Goal: Communication & Community: Answer question/provide support

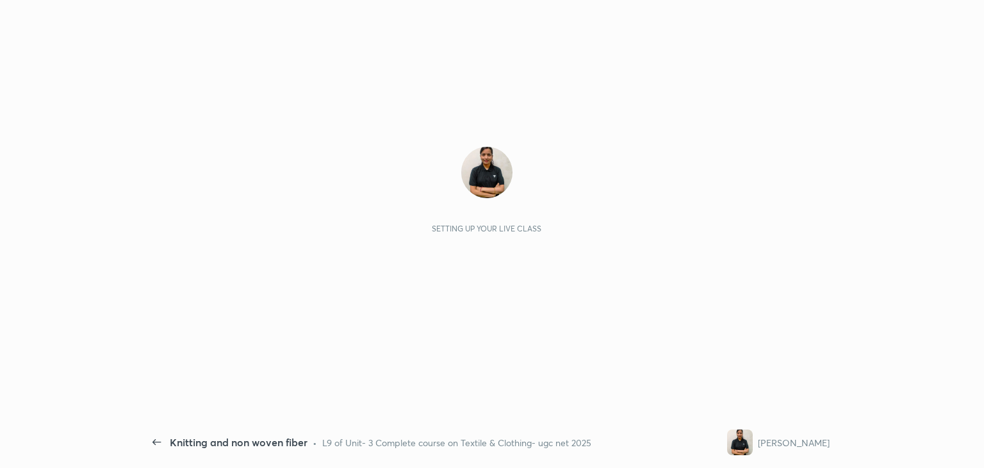
scroll to position [4, 0]
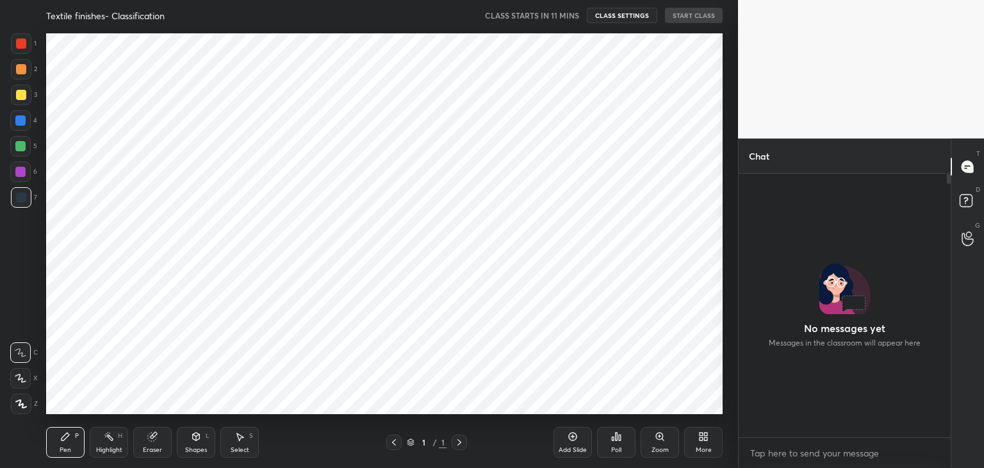
scroll to position [4, 4]
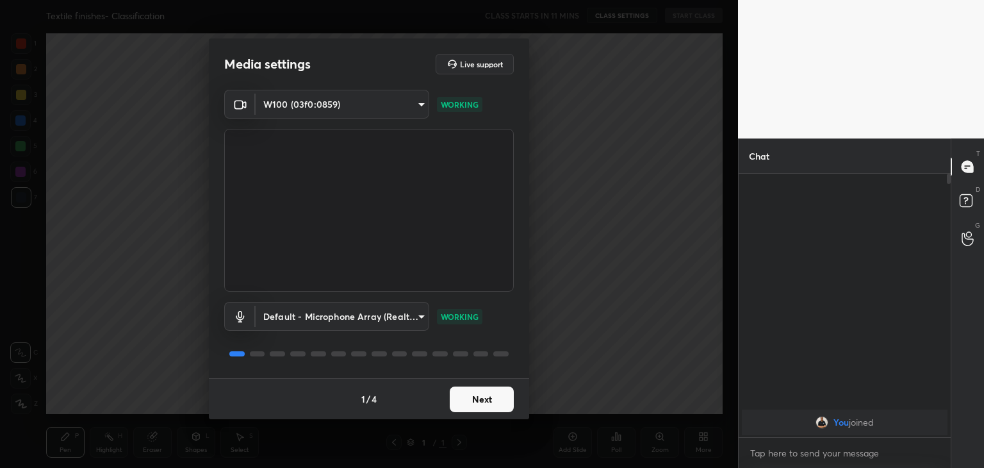
click at [474, 395] on button "Next" at bounding box center [482, 399] width 64 height 26
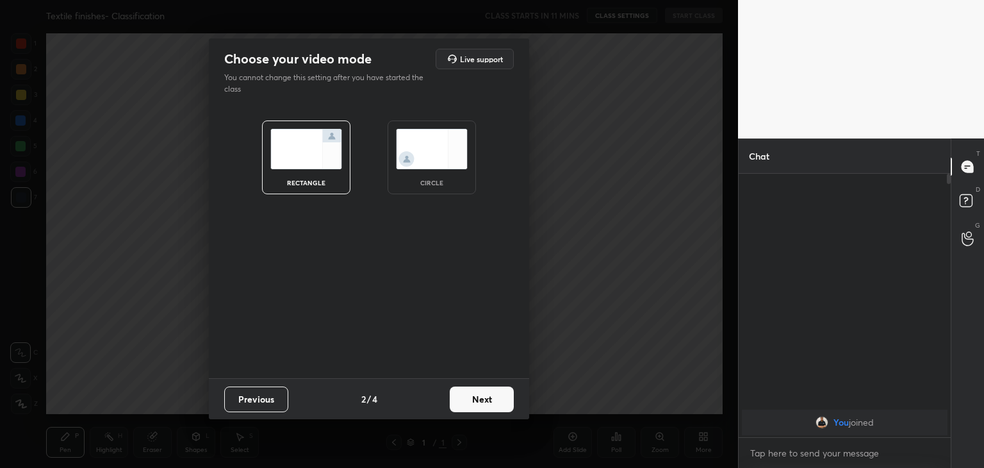
click at [422, 167] on img at bounding box center [432, 149] width 72 height 40
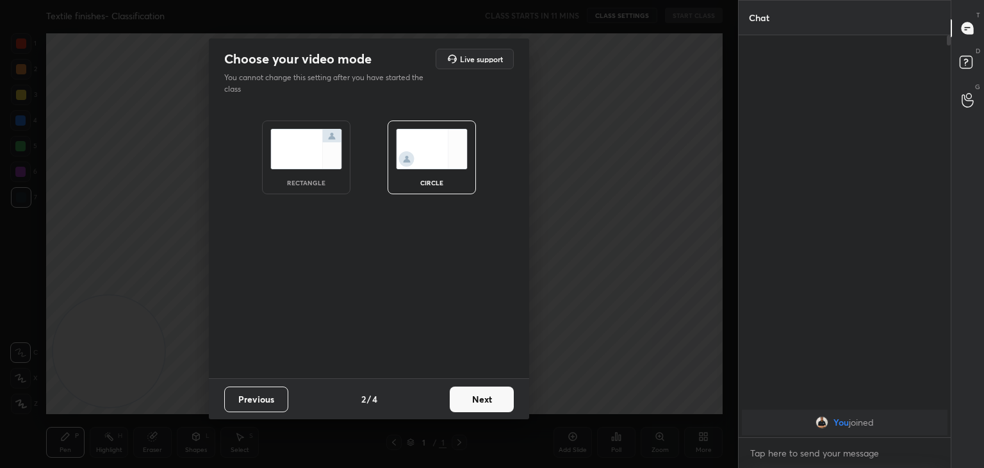
scroll to position [292, 208]
click at [478, 398] on button "Next" at bounding box center [482, 399] width 64 height 26
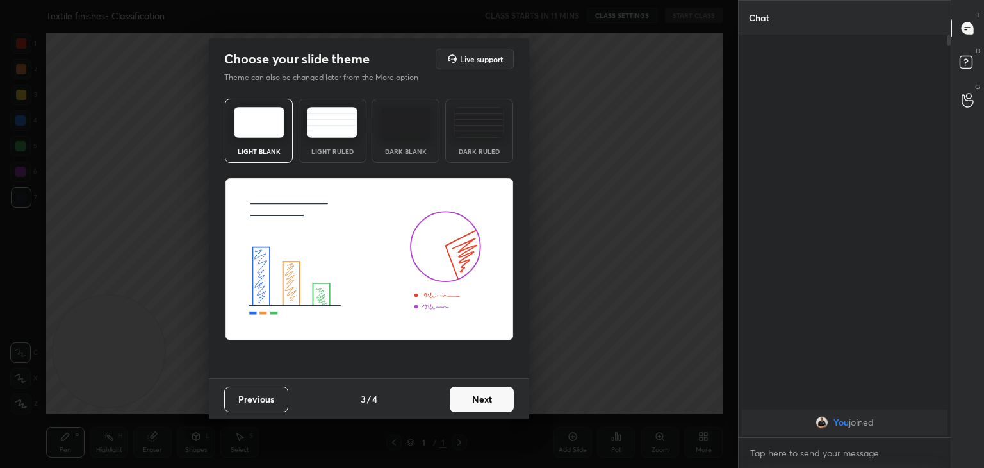
click at [478, 398] on button "Next" at bounding box center [482, 399] width 64 height 26
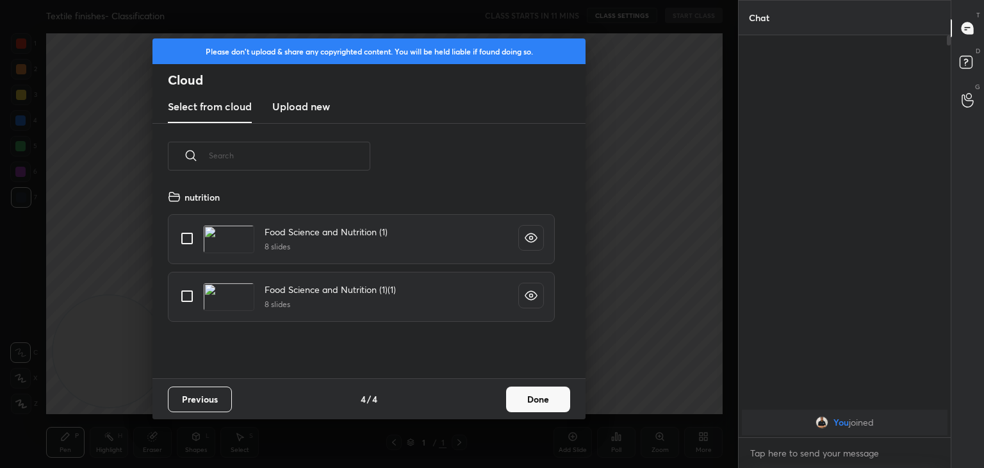
scroll to position [190, 411]
click at [314, 110] on h3 "Upload new" at bounding box center [301, 106] width 58 height 15
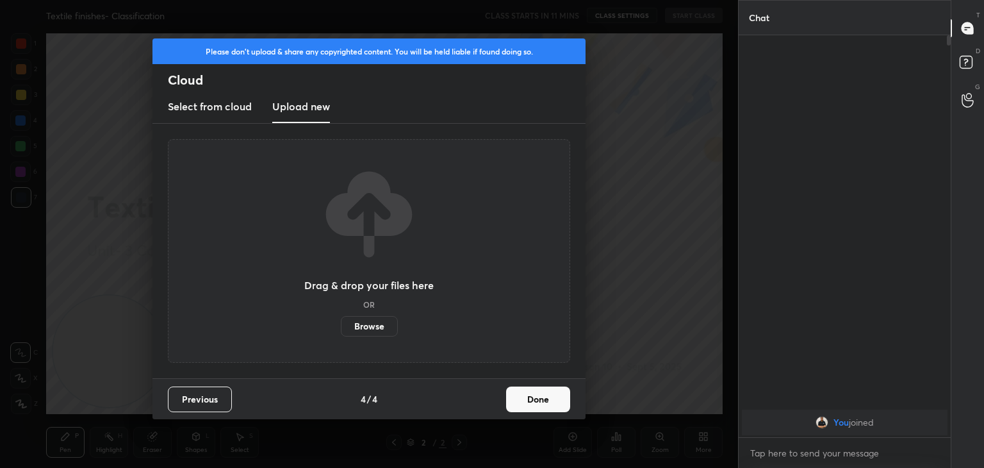
click at [371, 327] on label "Browse" at bounding box center [369, 326] width 57 height 20
click at [341, 327] on input "Browse" at bounding box center [341, 326] width 0 height 20
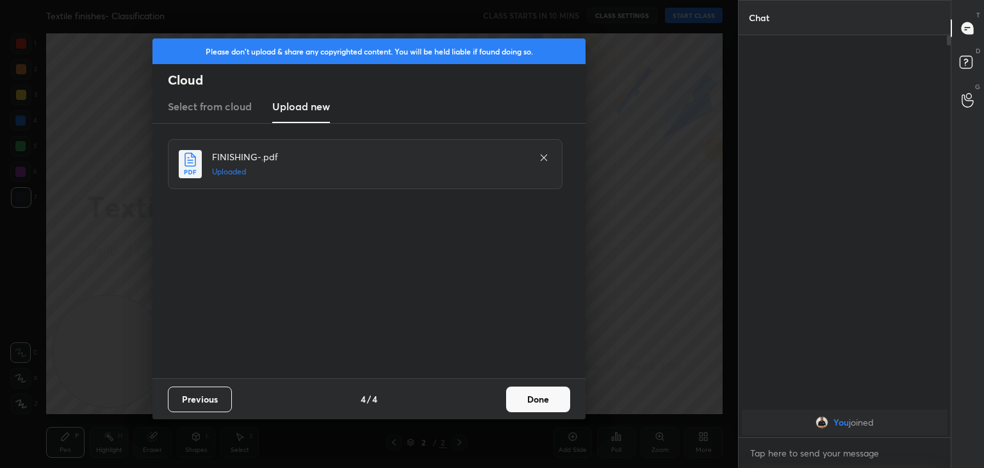
click at [537, 400] on button "Done" at bounding box center [538, 399] width 64 height 26
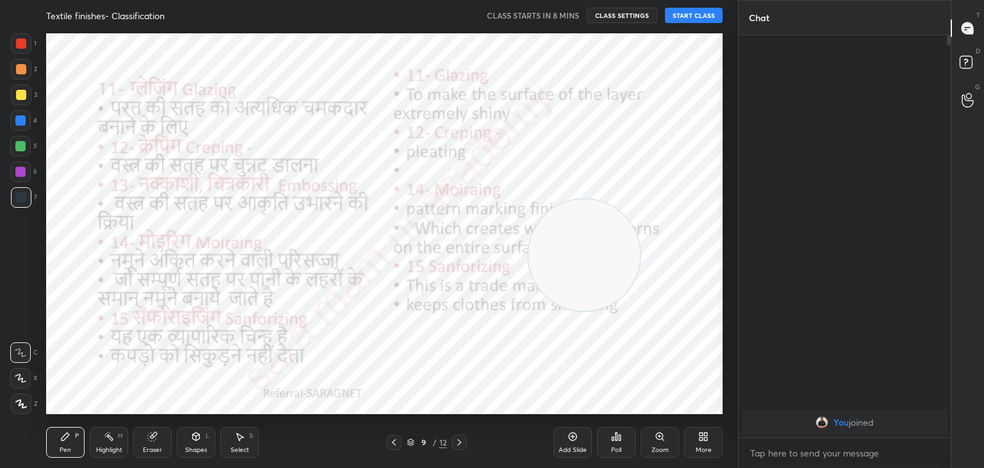
drag, startPoint x: 96, startPoint y: 327, endPoint x: 599, endPoint y: 226, distance: 513.4
click at [599, 226] on video at bounding box center [583, 254] width 111 height 111
drag, startPoint x: 599, startPoint y: 226, endPoint x: 718, endPoint y: 435, distance: 240.6
click at [718, 435] on div "Textile finishes- Classification CLASS STARTS IN 8 MINS CLASS SETTINGS START CL…" at bounding box center [384, 234] width 687 height 468
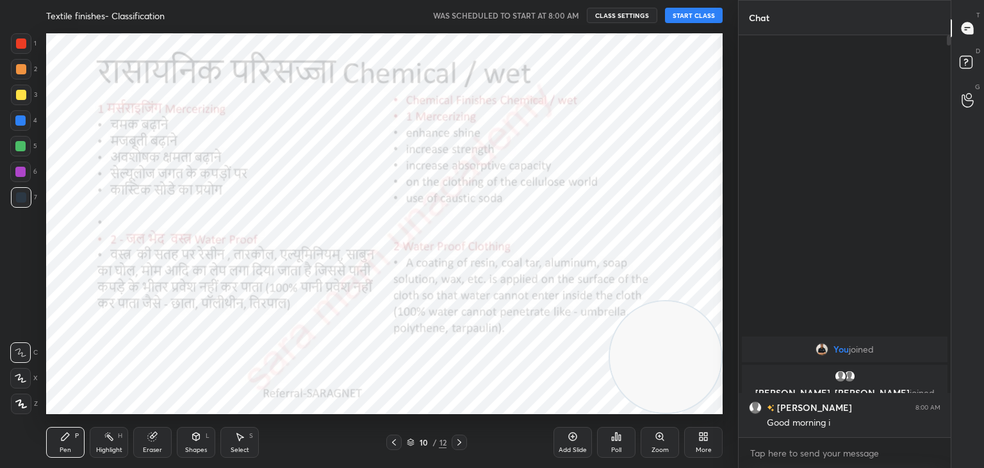
click at [393, 441] on icon at bounding box center [394, 442] width 4 height 6
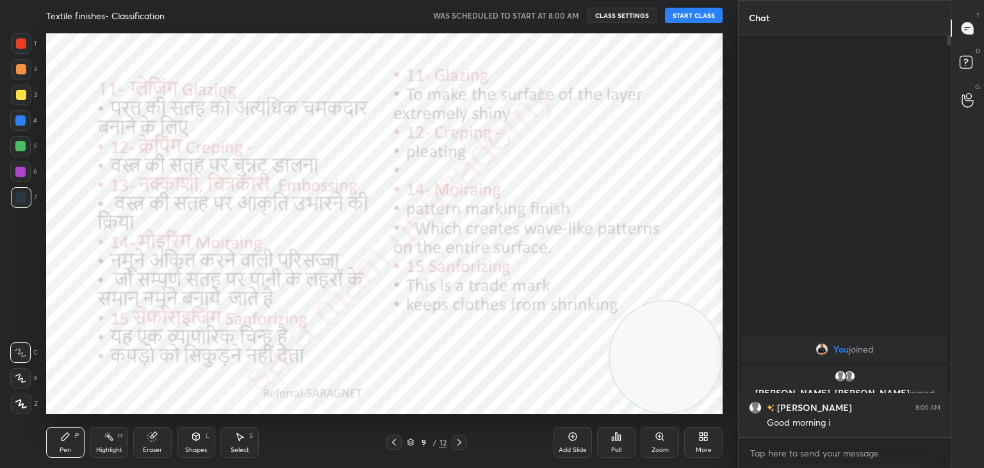
click at [393, 441] on icon at bounding box center [394, 442] width 4 height 6
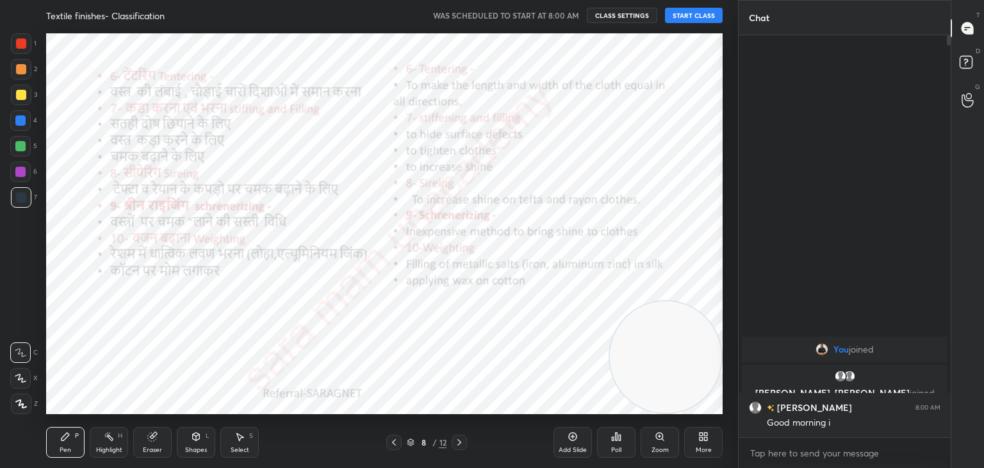
click at [393, 441] on icon at bounding box center [394, 442] width 4 height 6
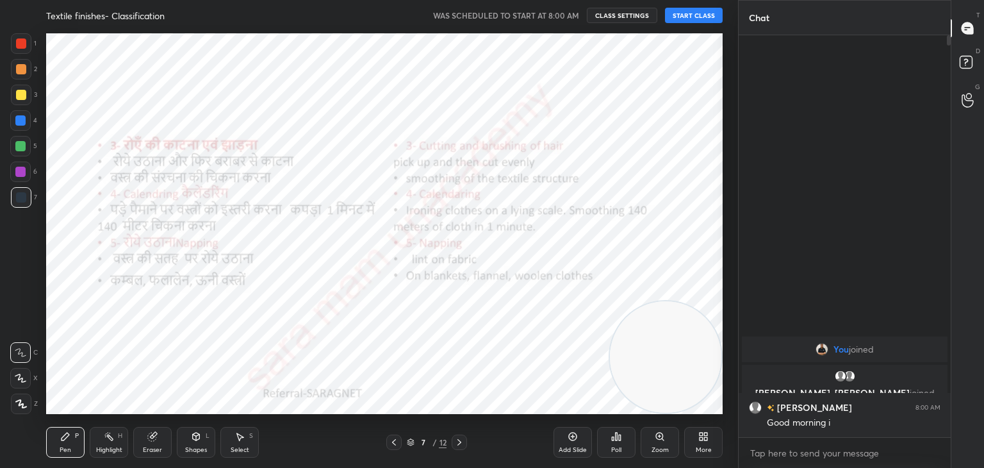
click at [393, 441] on icon at bounding box center [394, 442] width 4 height 6
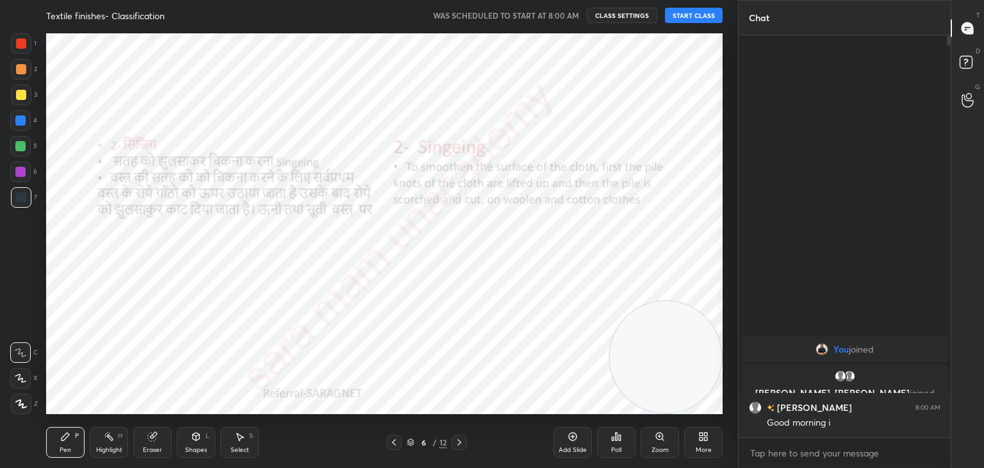
click at [393, 441] on icon at bounding box center [394, 442] width 4 height 6
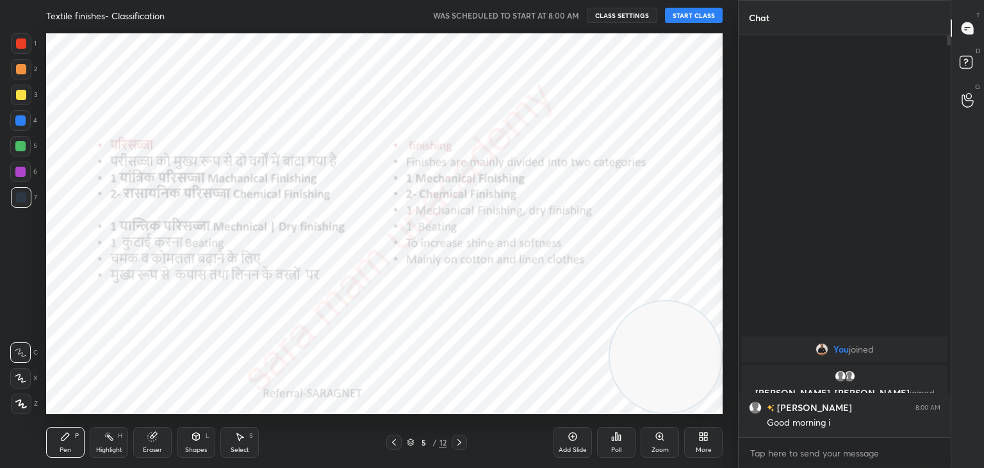
click at [393, 441] on icon at bounding box center [394, 442] width 4 height 6
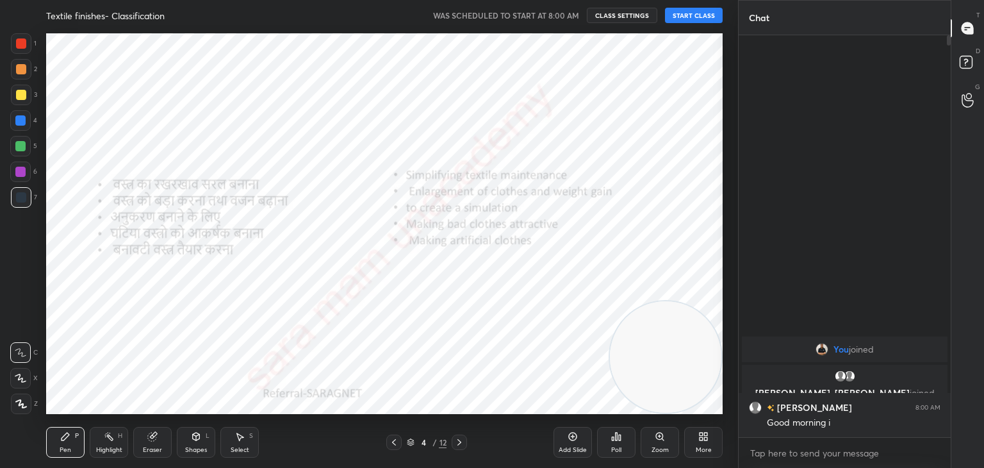
click at [393, 441] on icon at bounding box center [394, 442] width 4 height 6
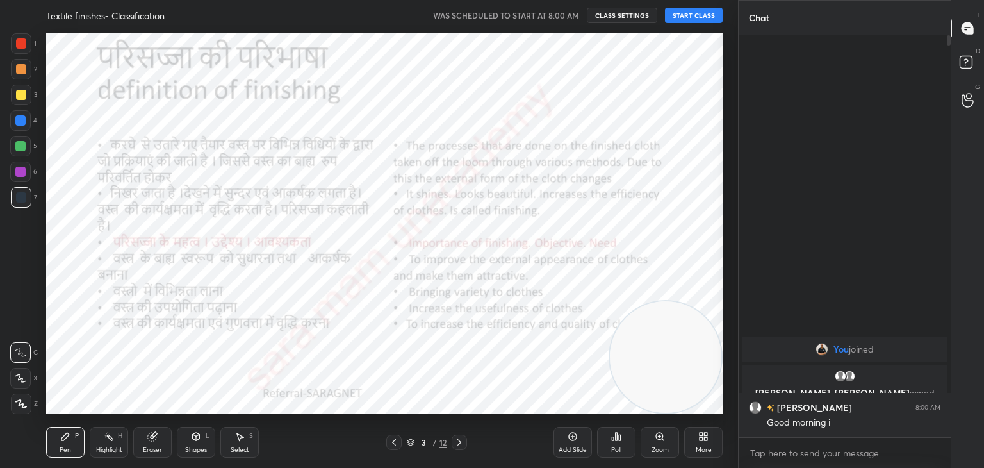
click at [393, 441] on icon at bounding box center [394, 442] width 4 height 6
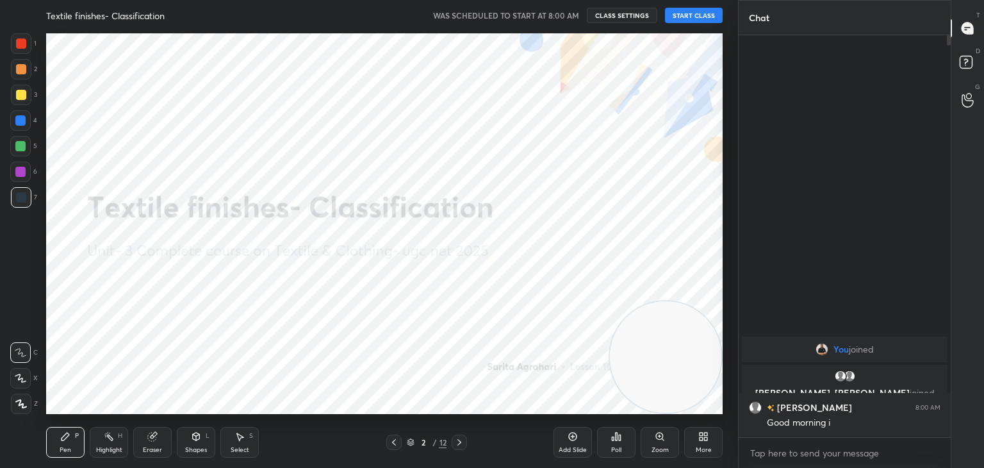
click at [695, 13] on button "START CLASS" at bounding box center [694, 15] width 58 height 15
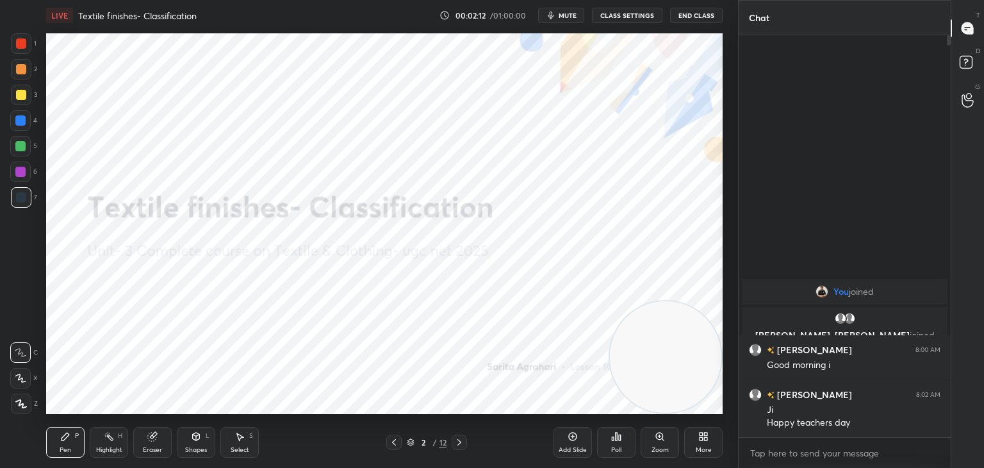
click at [24, 44] on div at bounding box center [21, 43] width 10 height 10
click at [21, 403] on icon at bounding box center [21, 403] width 12 height 9
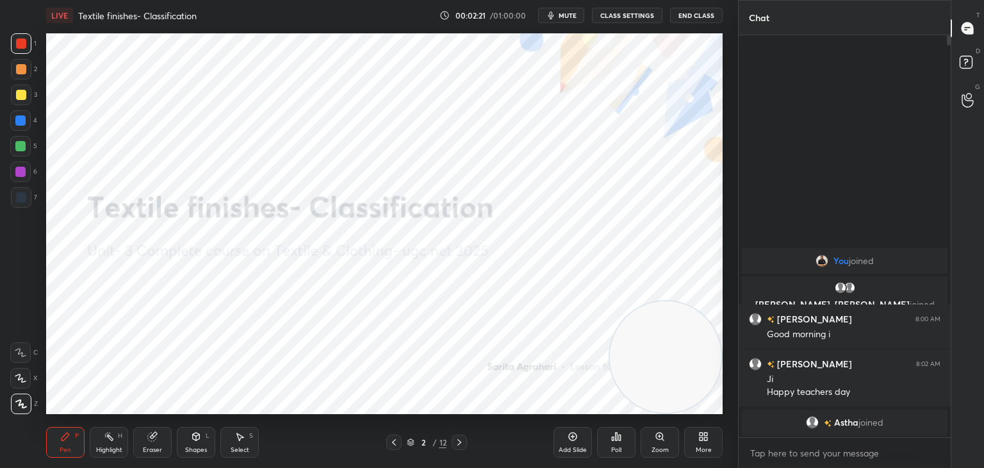
click at [457, 441] on icon at bounding box center [459, 442] width 10 height 10
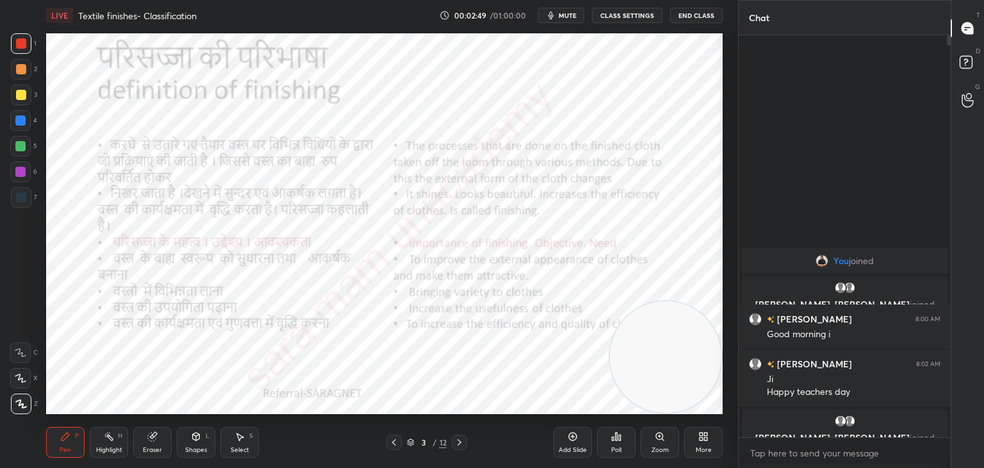
click at [576, 443] on div "Add Slide" at bounding box center [572, 442] width 38 height 31
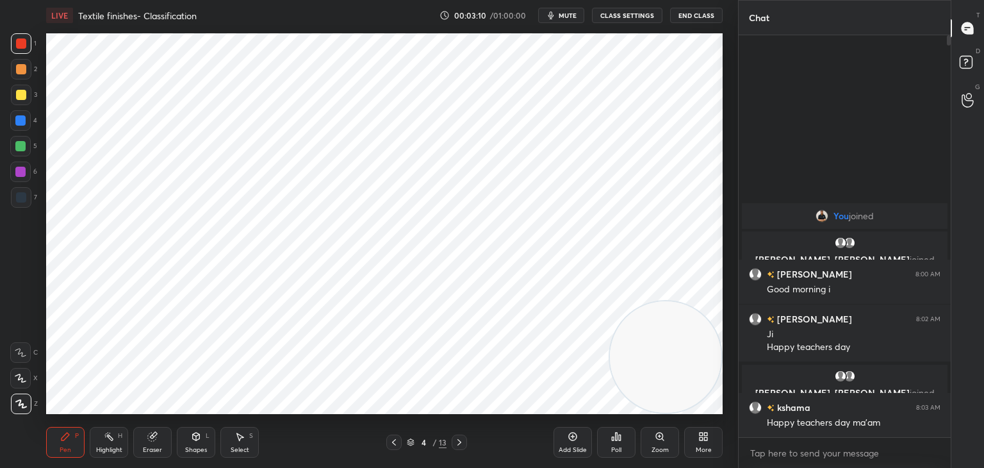
click at [722, 64] on div "Setting up your live class Poll for secs No correct answer Start poll" at bounding box center [384, 224] width 687 height 386
click at [397, 441] on icon at bounding box center [394, 442] width 10 height 10
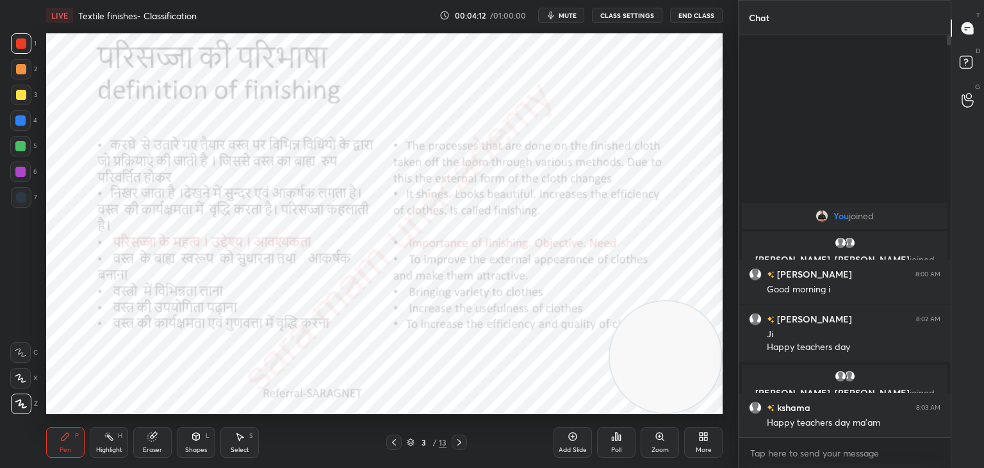
click at [453, 442] on div at bounding box center [458, 441] width 15 height 15
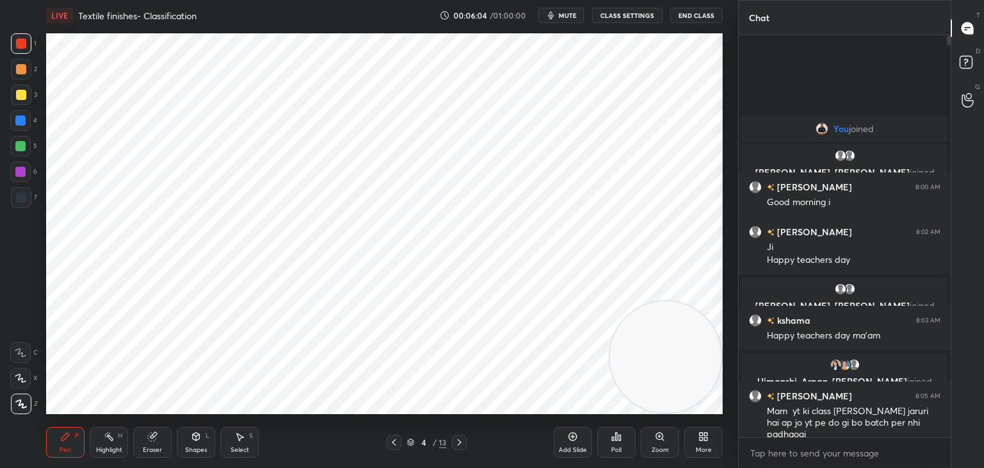
click at [396, 444] on icon at bounding box center [394, 442] width 10 height 10
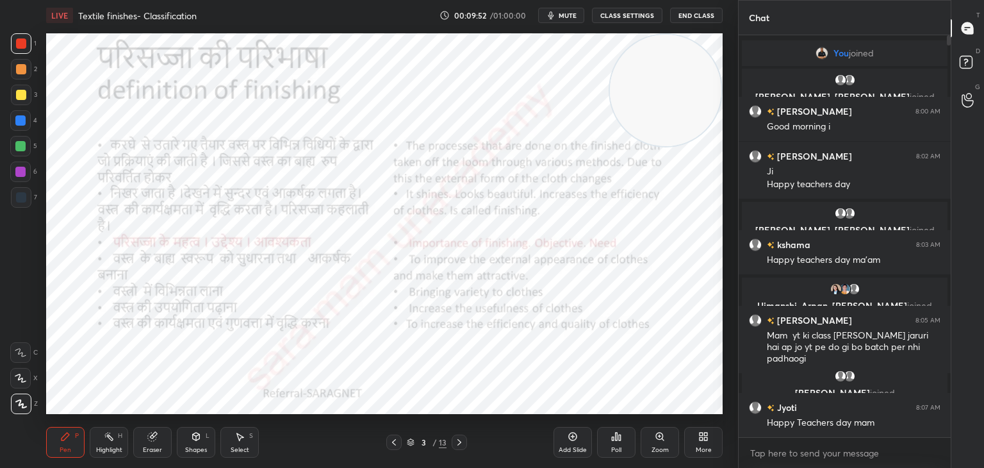
click at [458, 439] on icon at bounding box center [459, 442] width 10 height 10
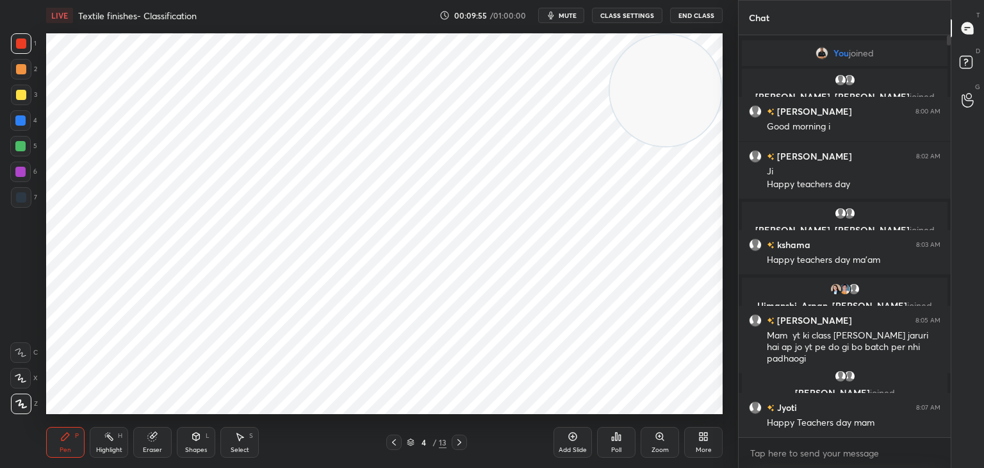
click at [455, 442] on icon at bounding box center [459, 442] width 10 height 10
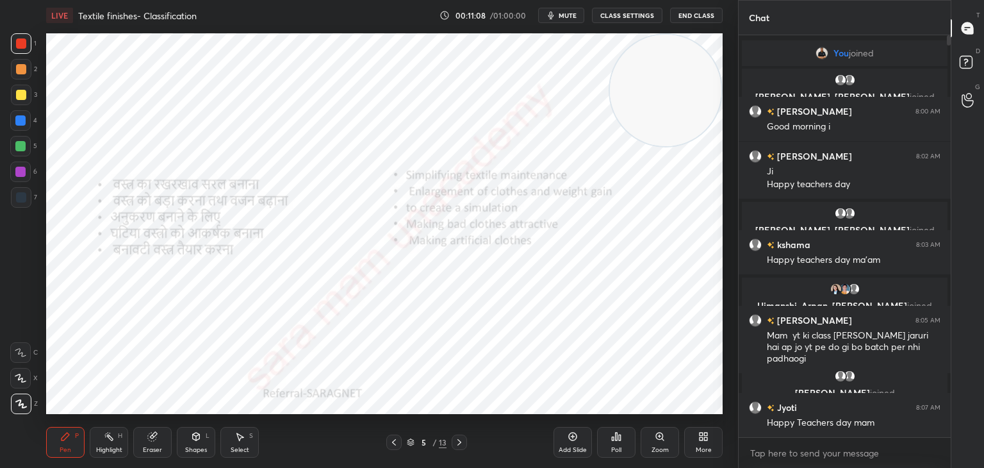
click at [457, 441] on icon at bounding box center [459, 442] width 10 height 10
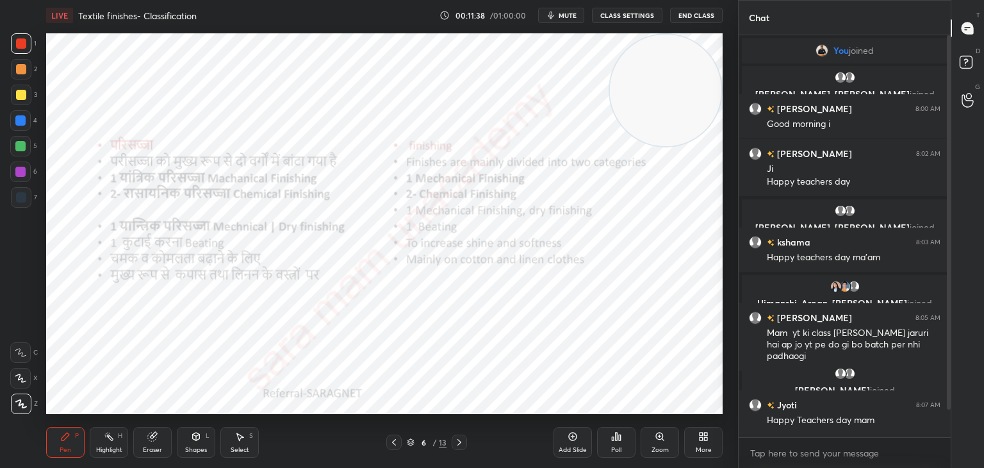
scroll to position [42, 0]
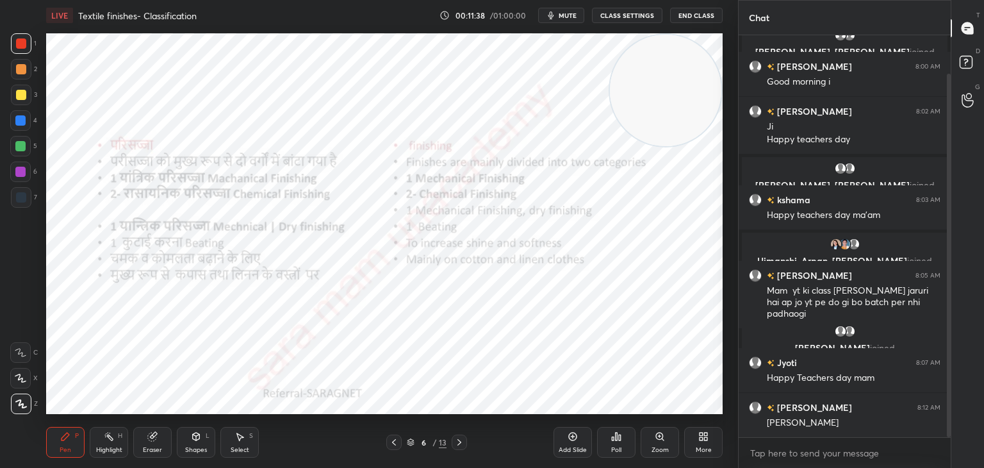
drag, startPoint x: 948, startPoint y: 295, endPoint x: 952, endPoint y: 352, distance: 56.5
click at [952, 352] on div "Chat You joined [PERSON_NAME], [PERSON_NAME] joined [PERSON_NAME] 8:00 AM Good …" at bounding box center [861, 234] width 246 height 468
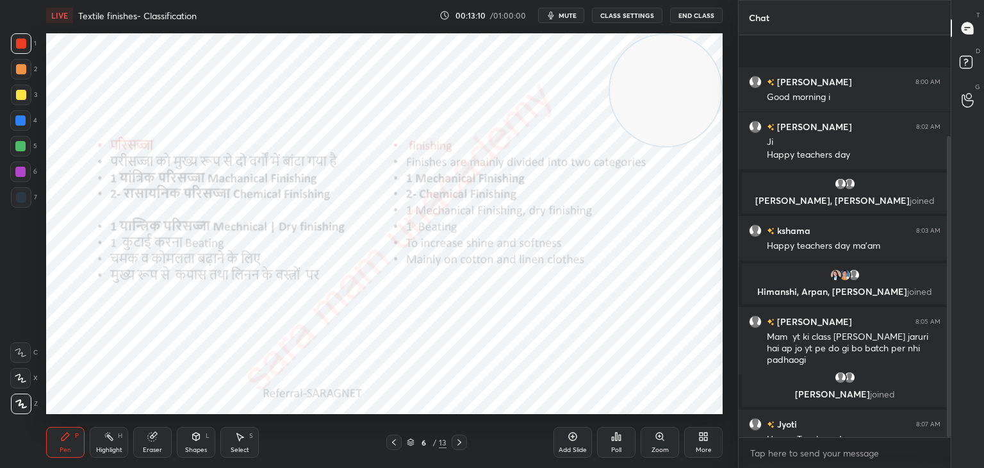
scroll to position [134, 0]
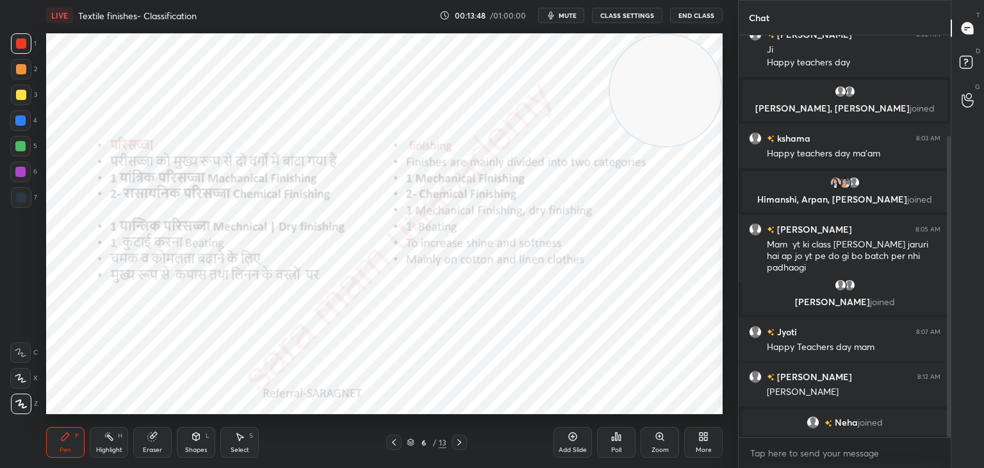
click at [456, 444] on icon at bounding box center [459, 442] width 10 height 10
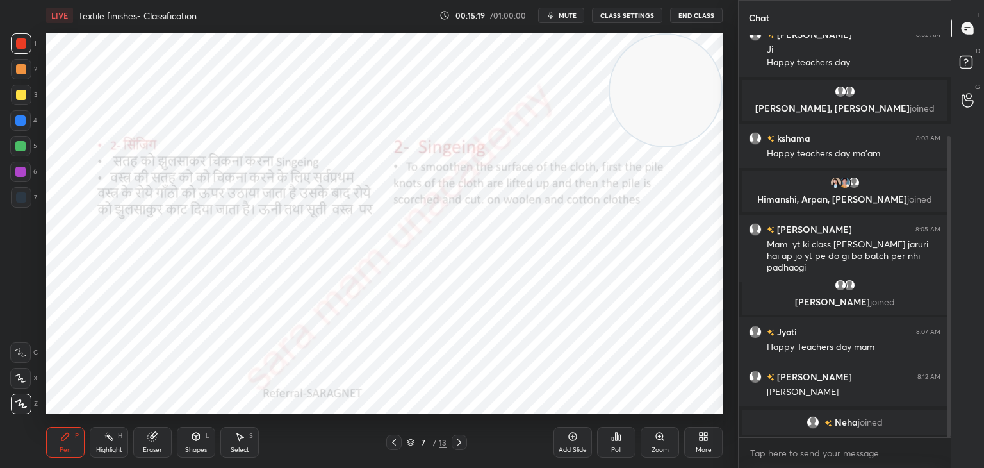
click at [463, 442] on icon at bounding box center [459, 442] width 10 height 10
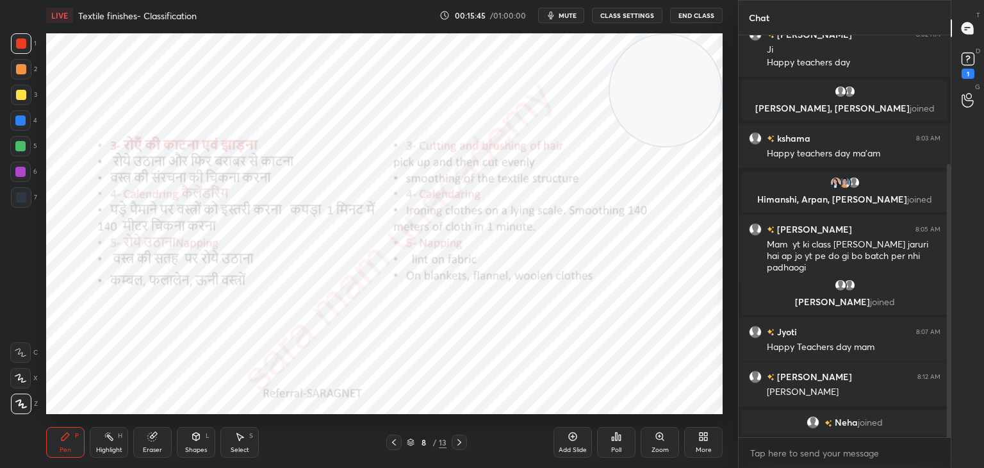
scroll to position [190, 0]
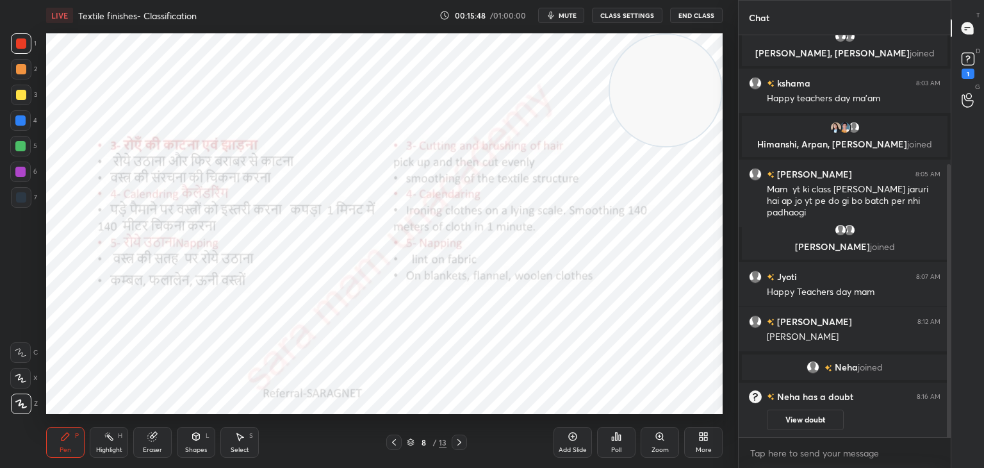
click at [812, 420] on button "View doubt" at bounding box center [805, 419] width 77 height 20
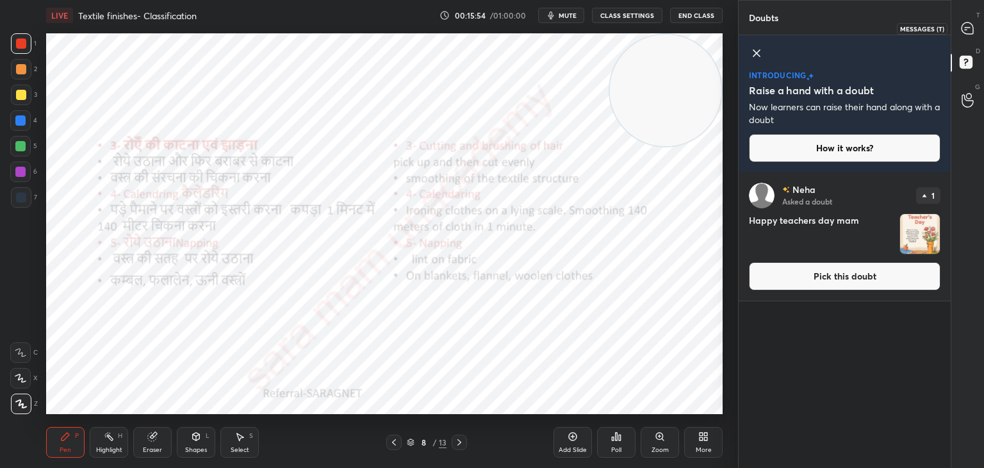
click at [966, 31] on icon at bounding box center [967, 28] width 12 height 12
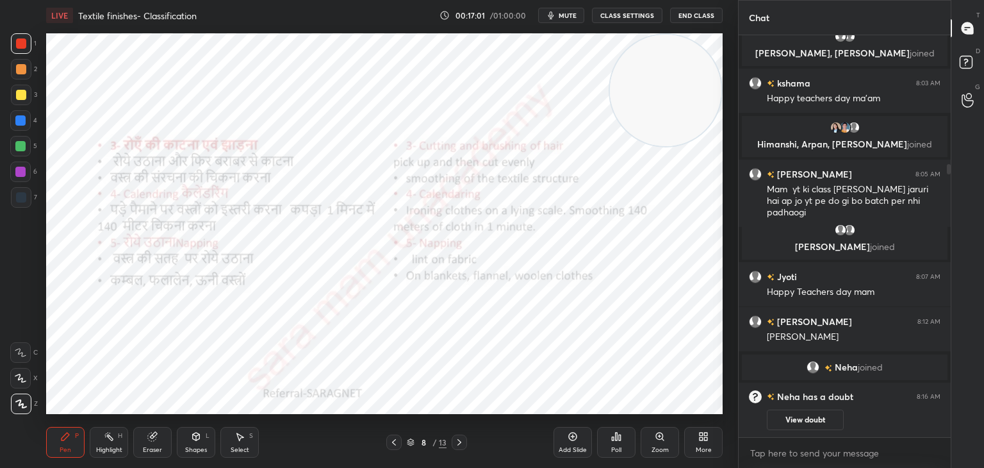
scroll to position [220, 0]
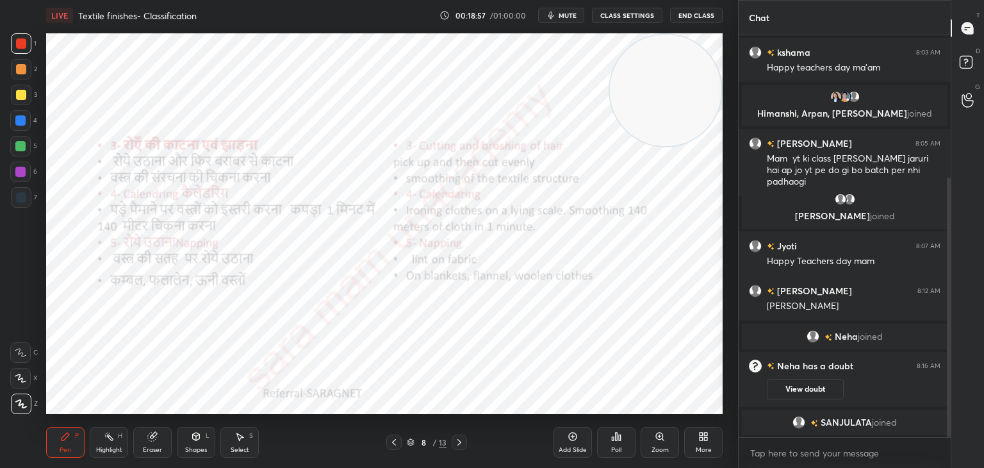
click at [458, 441] on icon at bounding box center [459, 442] width 10 height 10
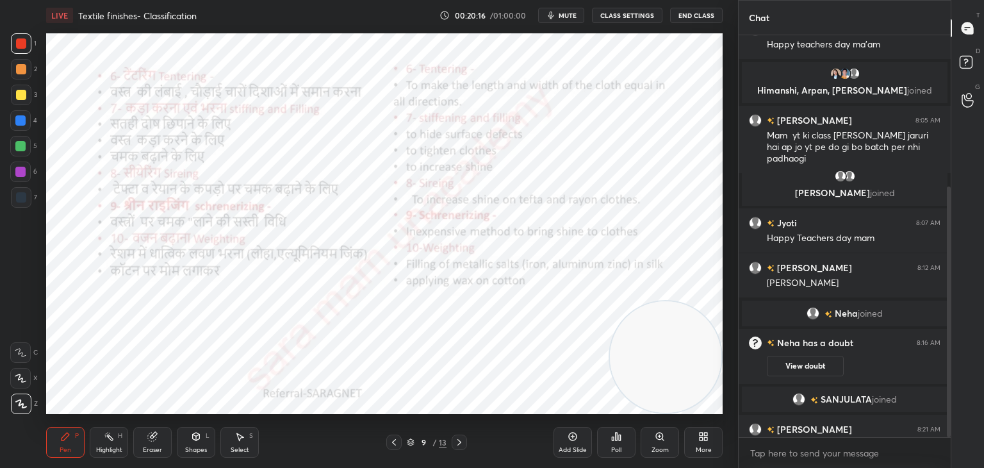
scroll to position [242, 0]
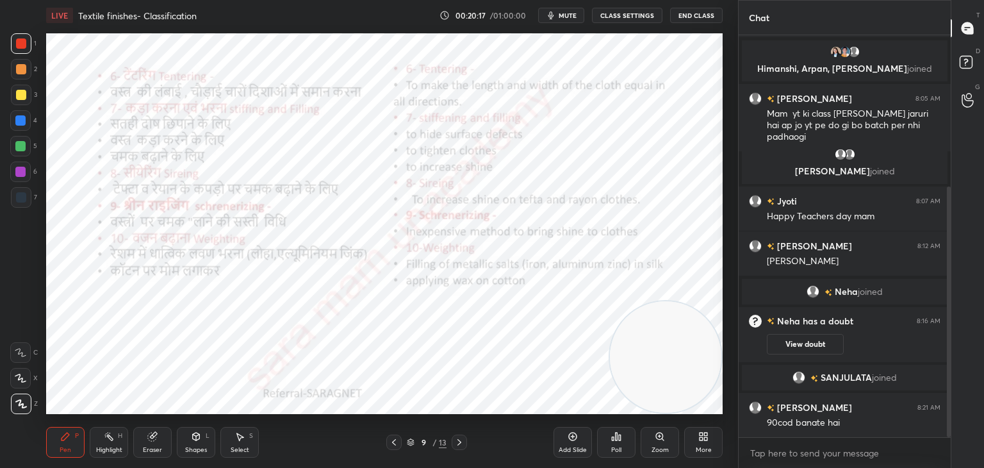
click at [236, 441] on icon at bounding box center [239, 436] width 10 height 10
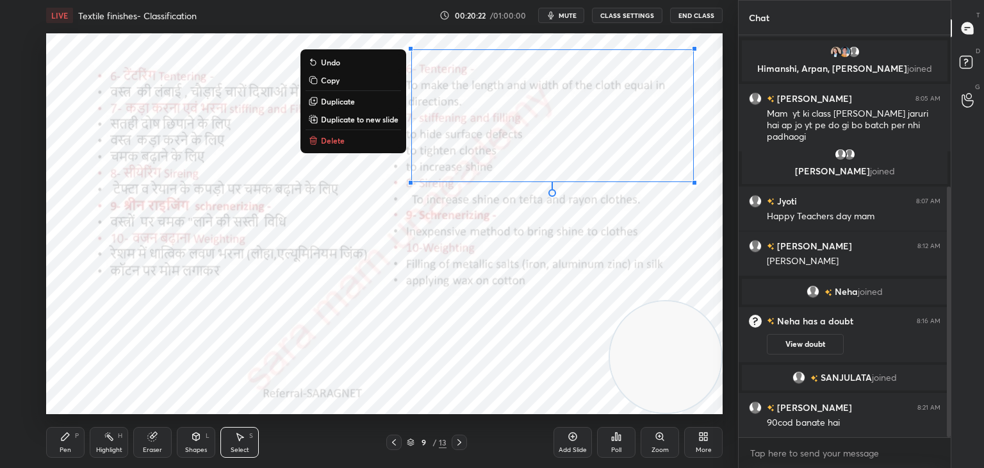
click at [350, 145] on button "Delete" at bounding box center [352, 140] width 95 height 15
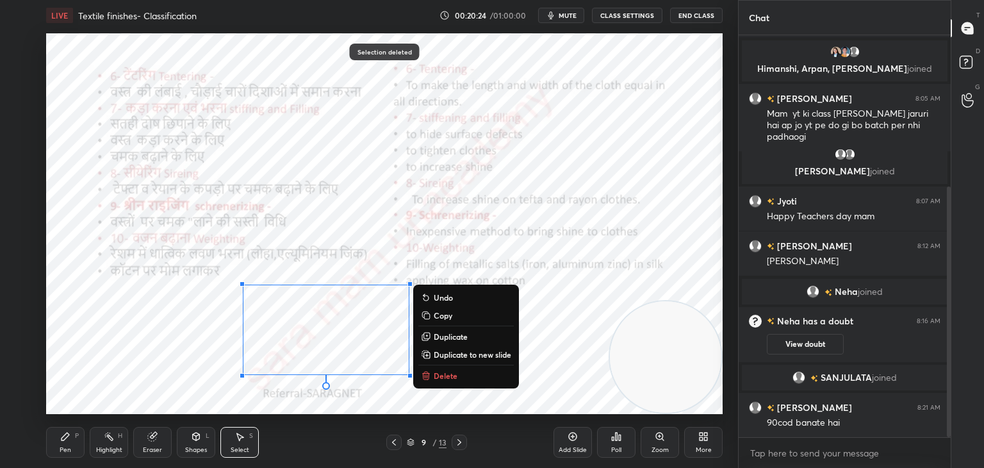
click at [451, 378] on p "Delete" at bounding box center [446, 375] width 24 height 10
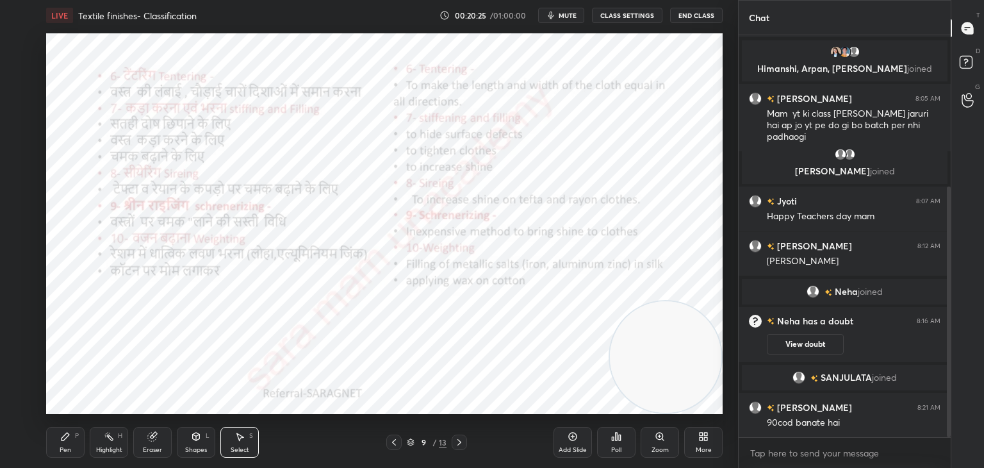
click at [65, 451] on div "Pen" at bounding box center [66, 449] width 12 height 6
click at [18, 123] on div at bounding box center [20, 120] width 10 height 10
click at [13, 402] on div at bounding box center [21, 403] width 20 height 20
click at [28, 47] on div at bounding box center [21, 43] width 20 height 20
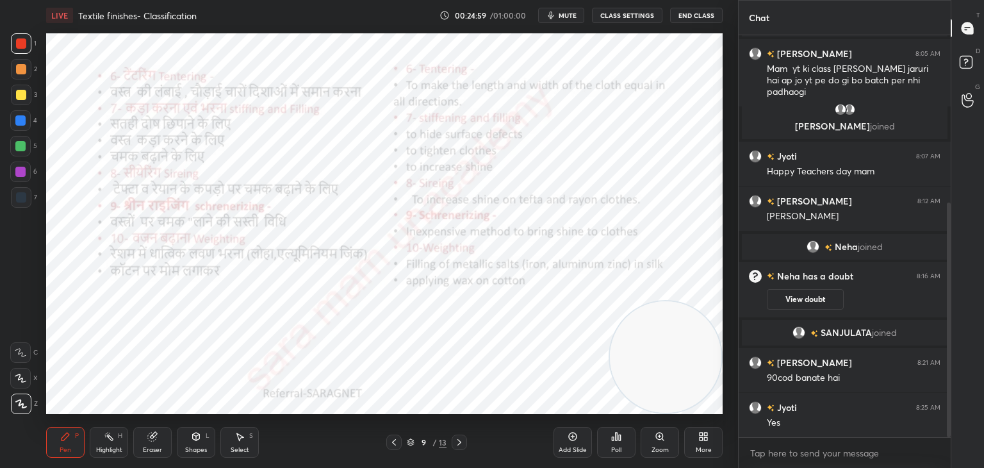
scroll to position [343, 0]
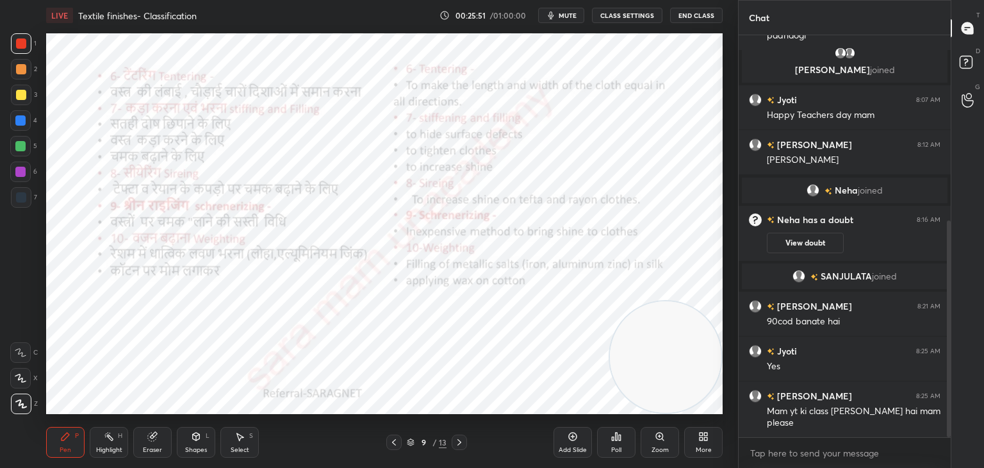
click at [451, 441] on div at bounding box center [458, 441] width 15 height 15
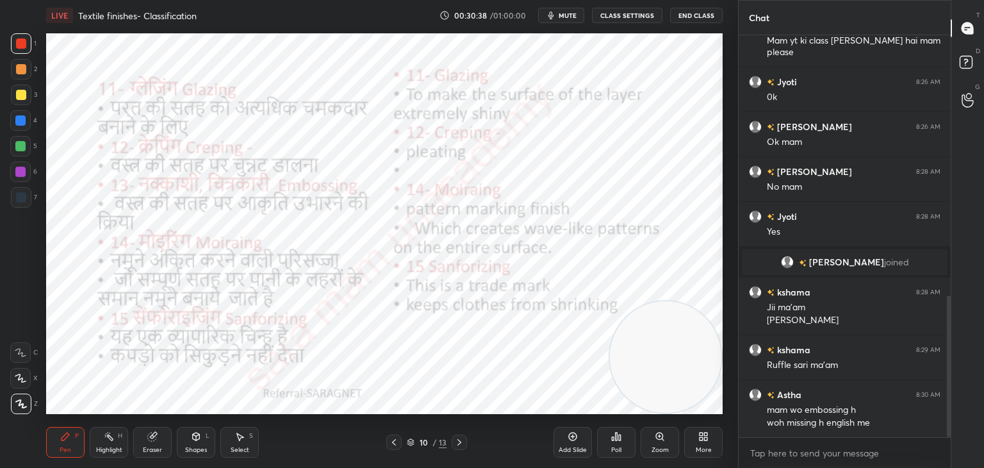
scroll to position [781, 0]
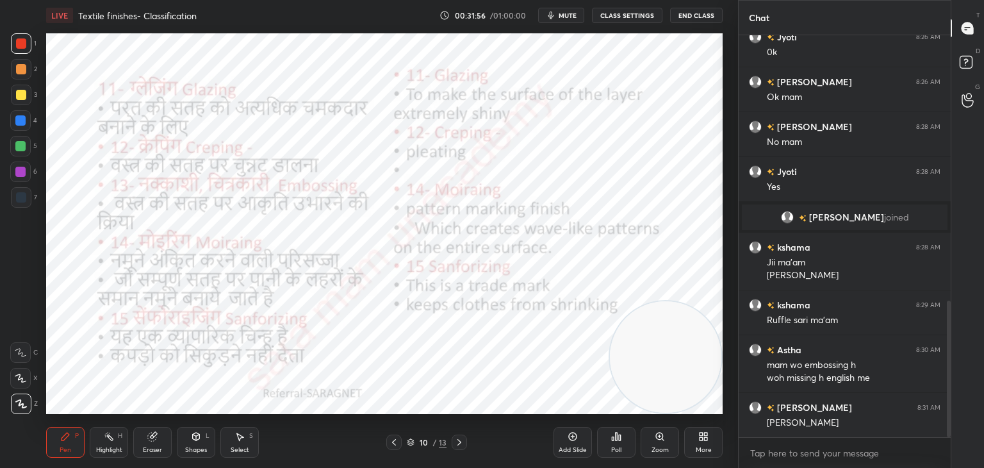
click at [463, 443] on icon at bounding box center [459, 442] width 10 height 10
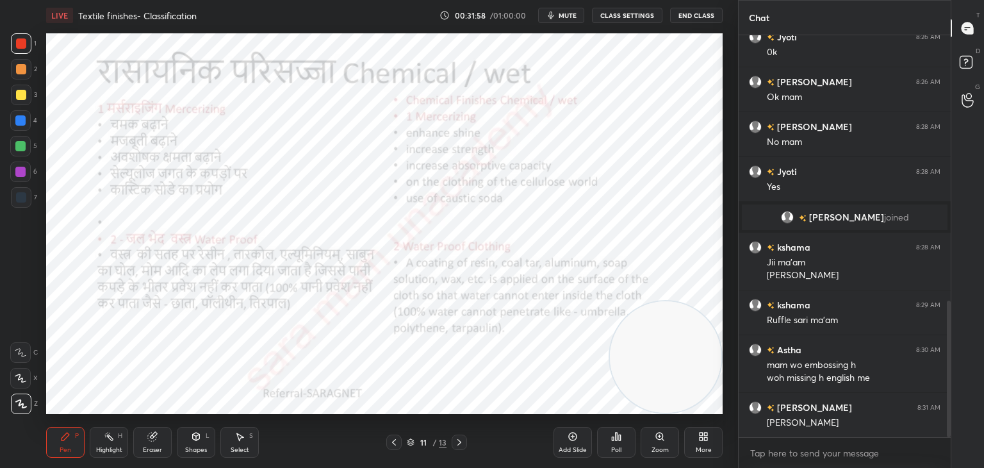
click at [402, 441] on div "11 / 13" at bounding box center [426, 441] width 81 height 15
click at [386, 444] on div at bounding box center [393, 441] width 15 height 15
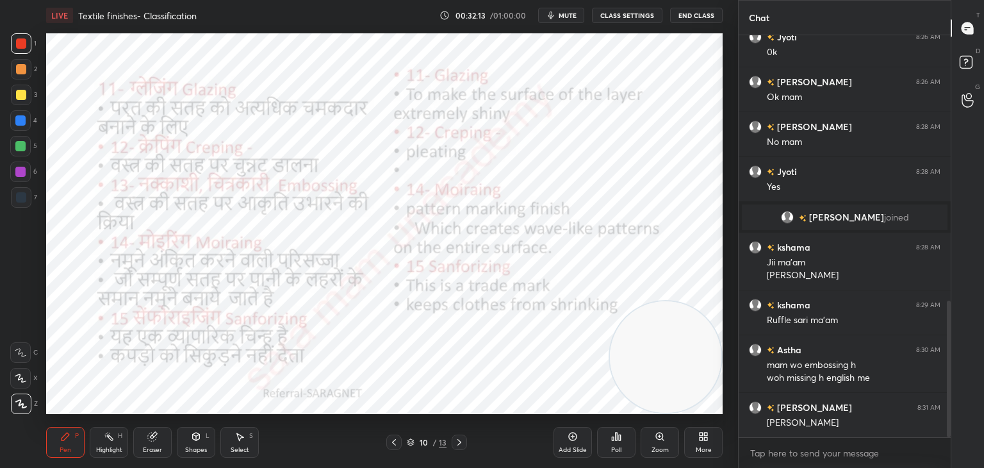
click at [462, 446] on icon at bounding box center [459, 442] width 10 height 10
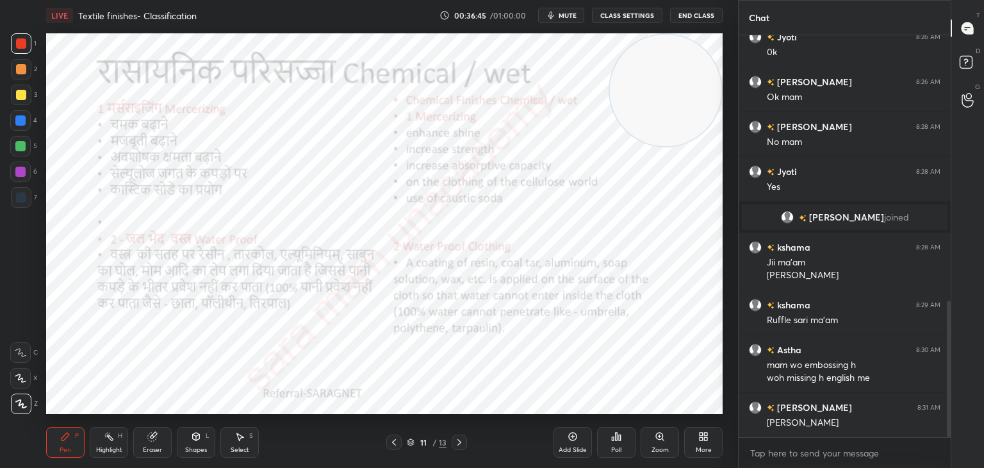
click at [462, 446] on icon at bounding box center [459, 442] width 10 height 10
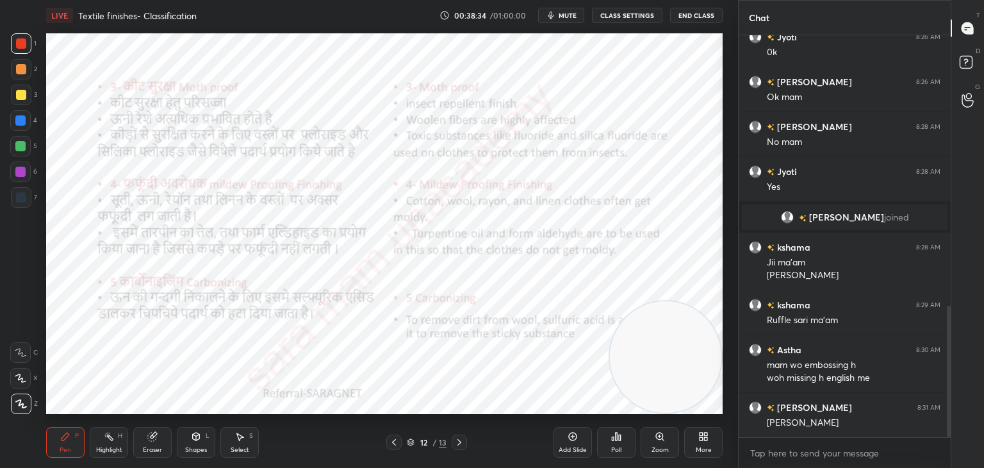
scroll to position [826, 0]
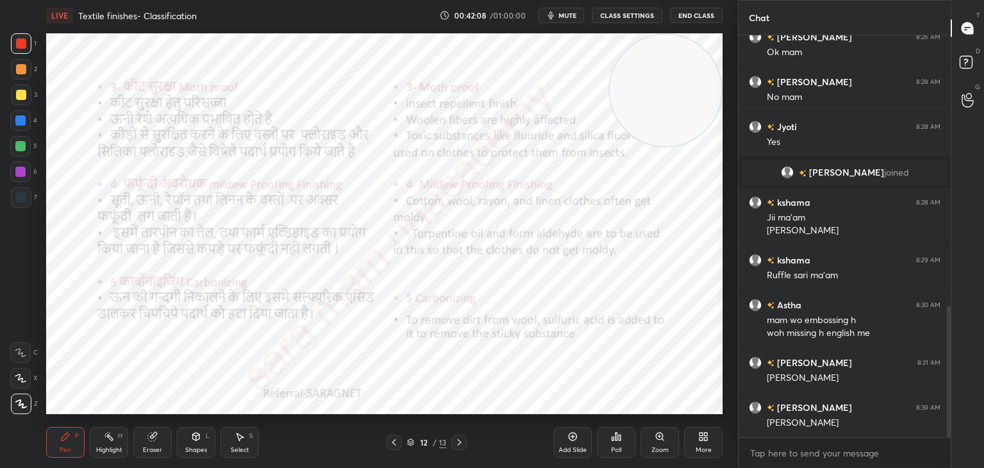
click at [457, 441] on icon at bounding box center [459, 442] width 10 height 10
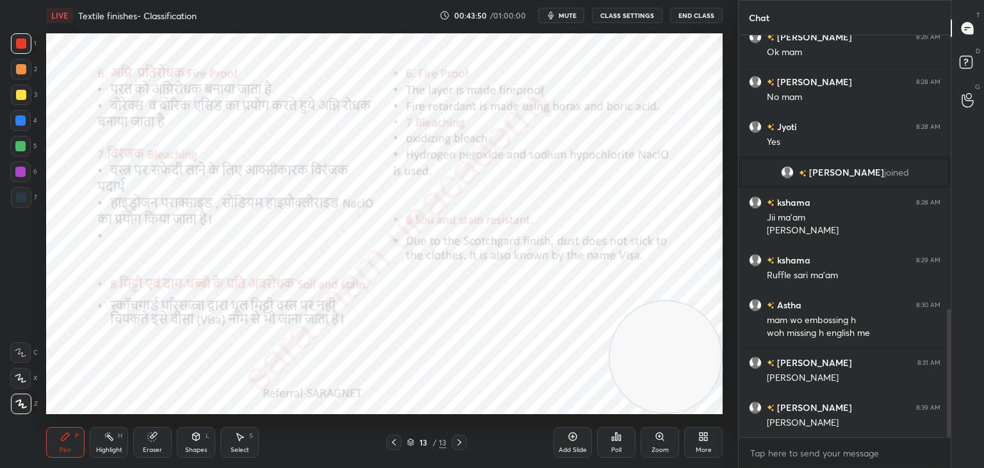
scroll to position [857, 0]
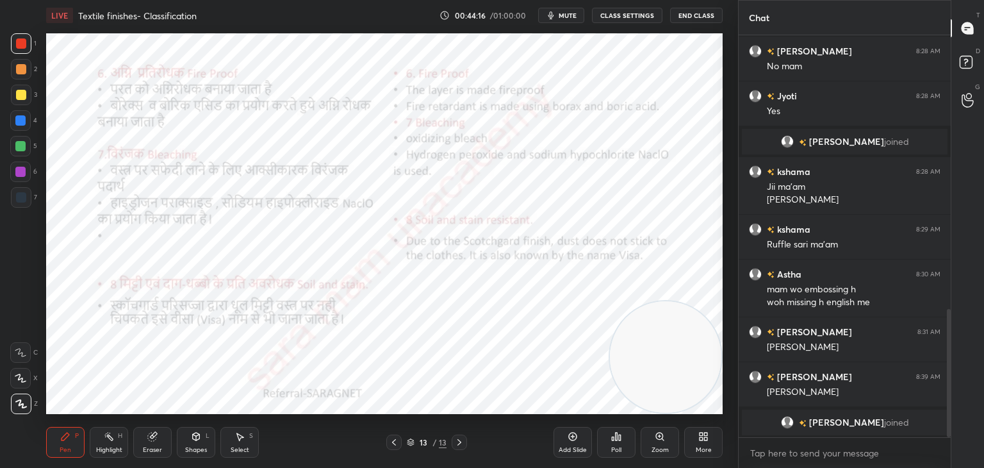
click at [462, 442] on icon at bounding box center [459, 442] width 10 height 10
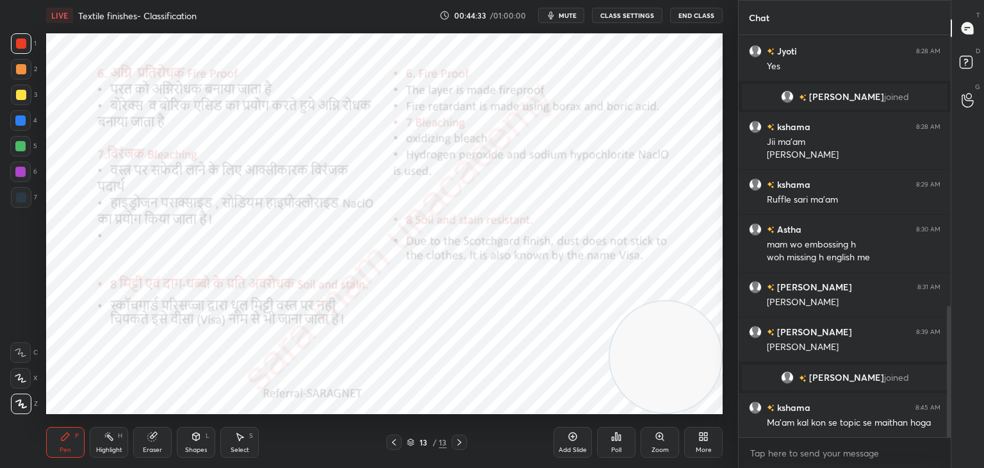
scroll to position [826, 0]
click at [574, 446] on div "Add Slide" at bounding box center [572, 449] width 28 height 6
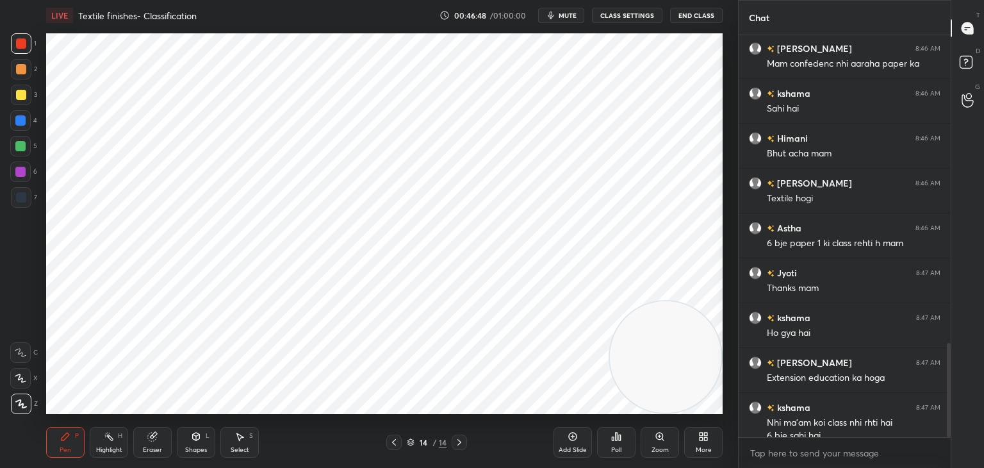
scroll to position [1313, 0]
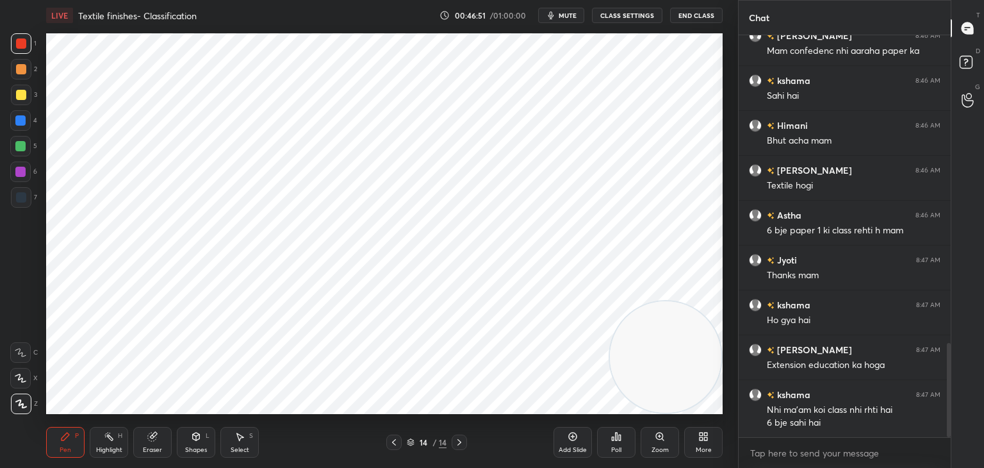
click at [240, 437] on icon at bounding box center [240, 437] width 7 height 8
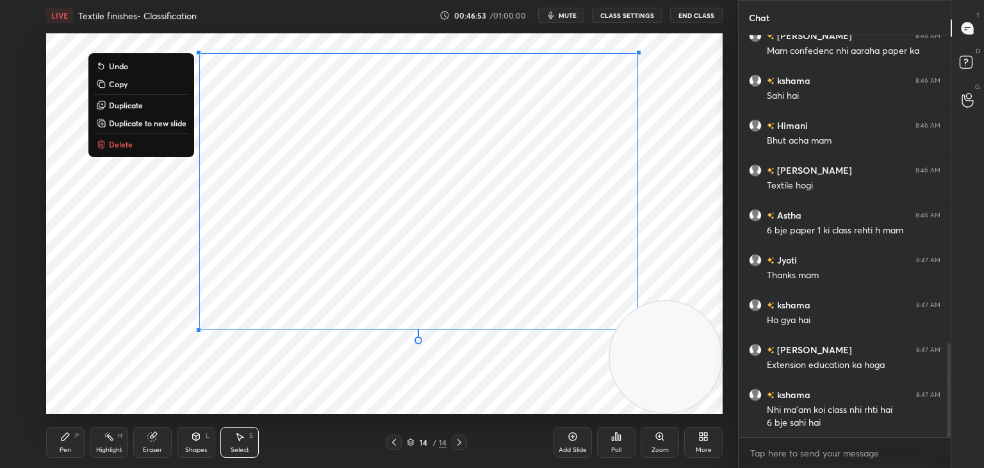
click at [120, 147] on p "Delete" at bounding box center [121, 144] width 24 height 10
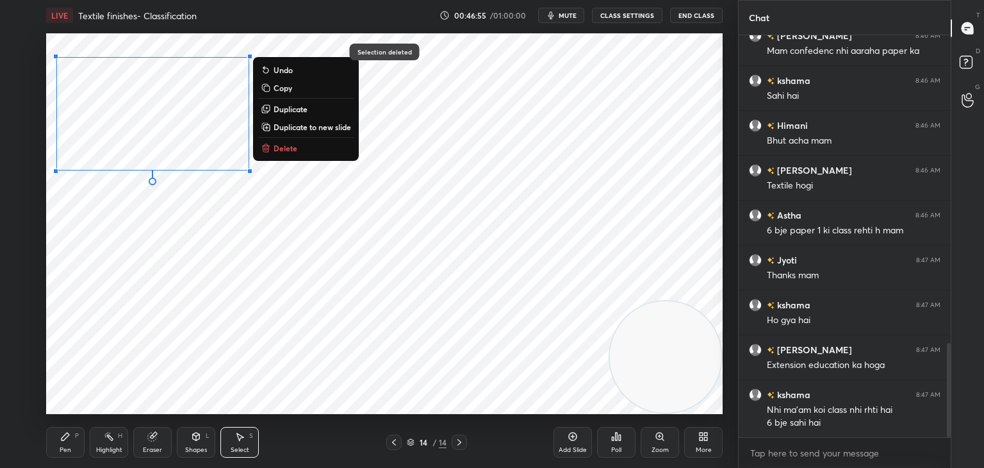
click at [313, 155] on button "Delete" at bounding box center [305, 147] width 95 height 15
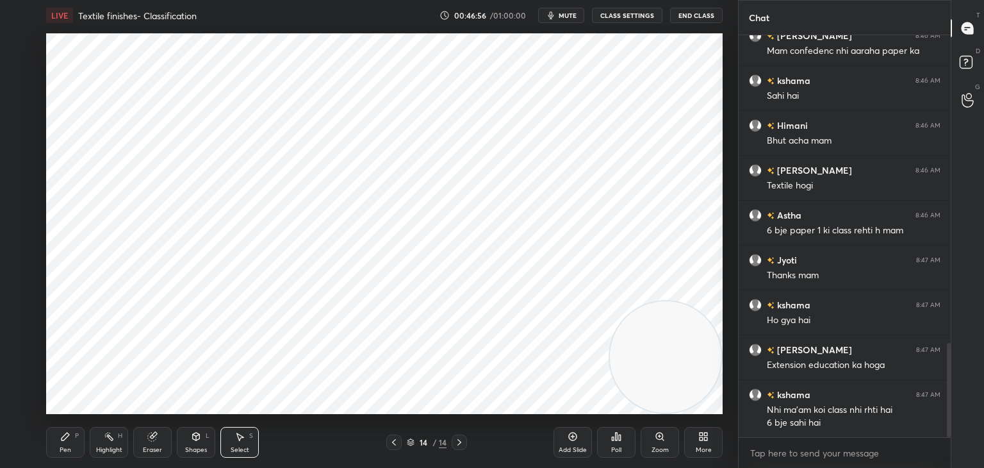
click at [63, 431] on icon at bounding box center [65, 436] width 10 height 10
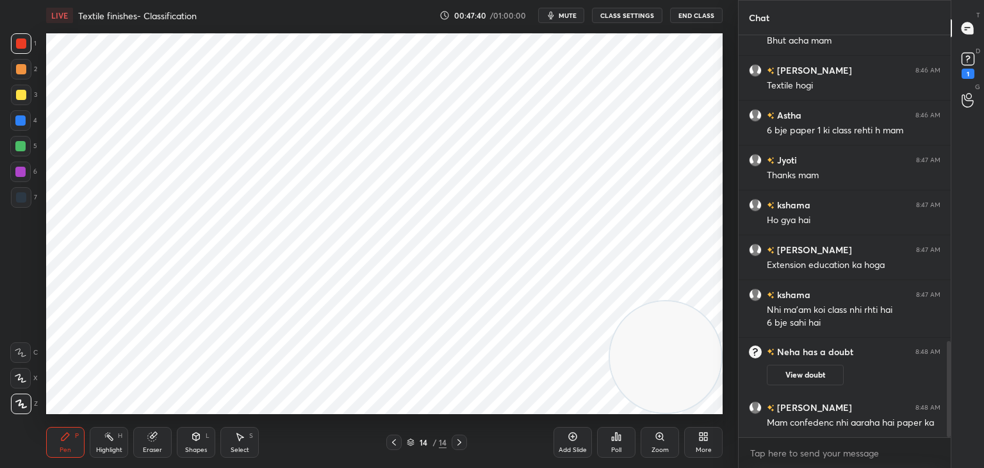
scroll to position [1283, 0]
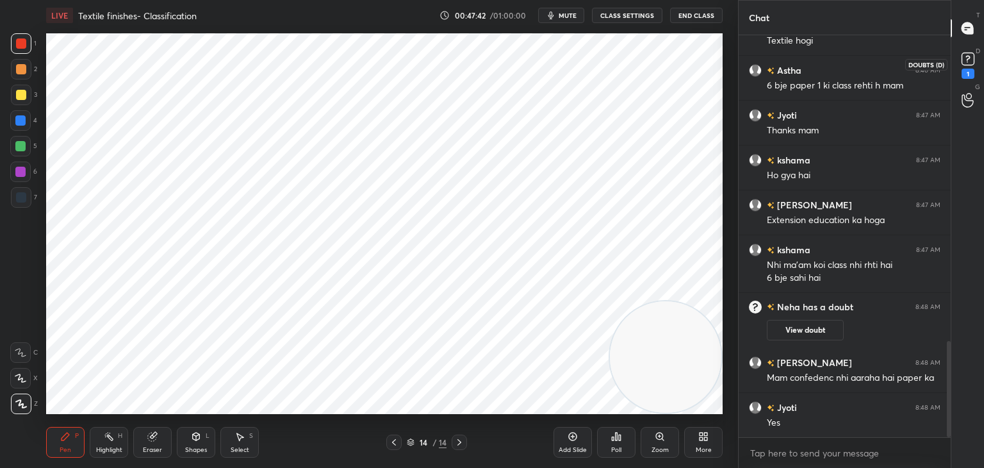
click at [971, 63] on rect at bounding box center [967, 59] width 12 height 12
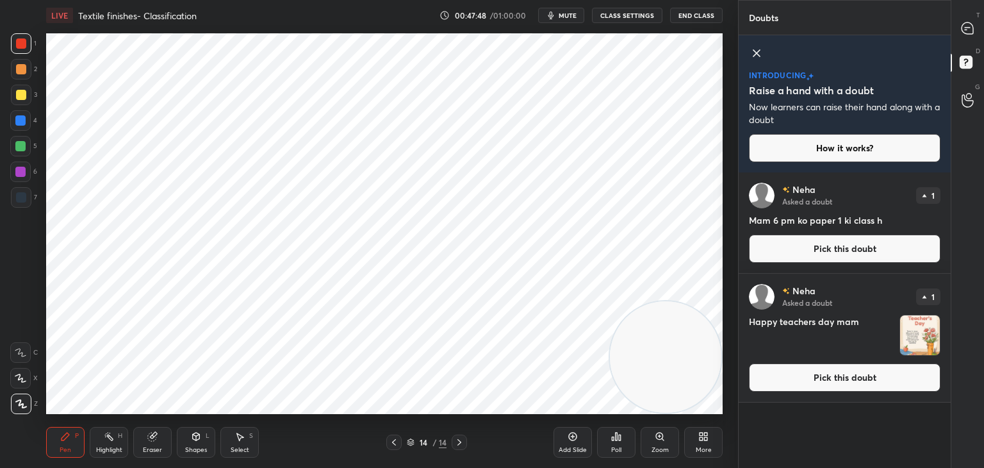
click at [868, 250] on button "Pick this doubt" at bounding box center [844, 248] width 191 height 28
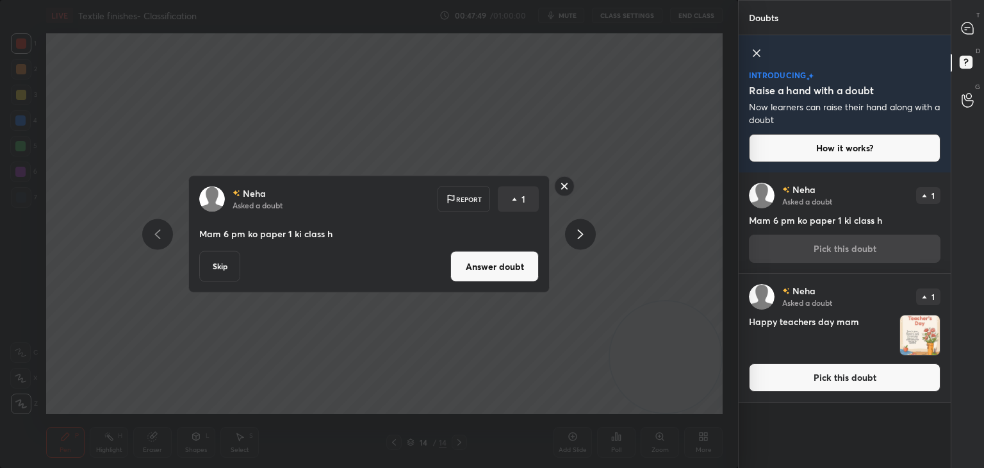
click at [501, 268] on button "Answer doubt" at bounding box center [494, 266] width 88 height 31
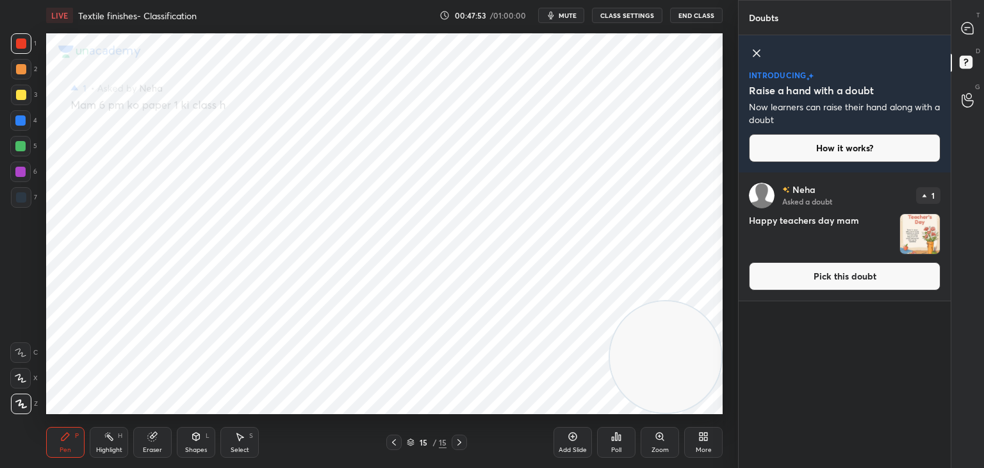
click at [864, 281] on button "Pick this doubt" at bounding box center [844, 276] width 191 height 28
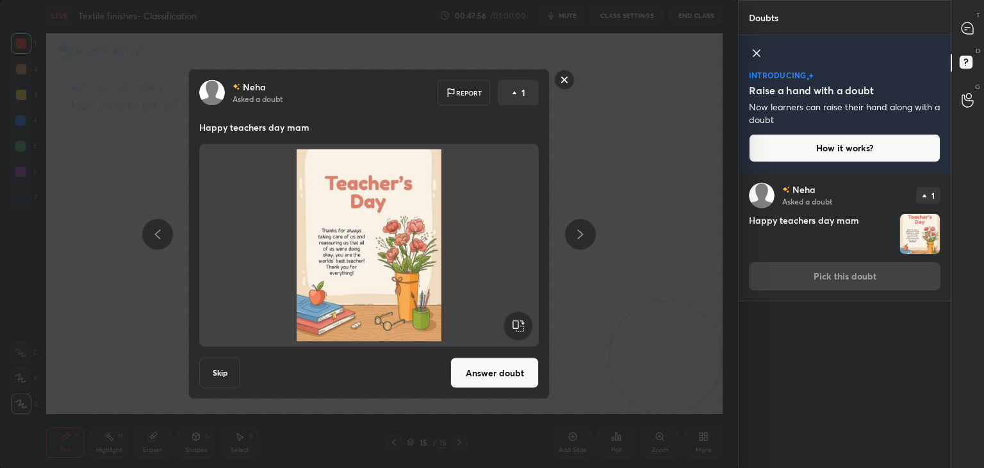
click at [514, 371] on button "Answer doubt" at bounding box center [494, 372] width 88 height 31
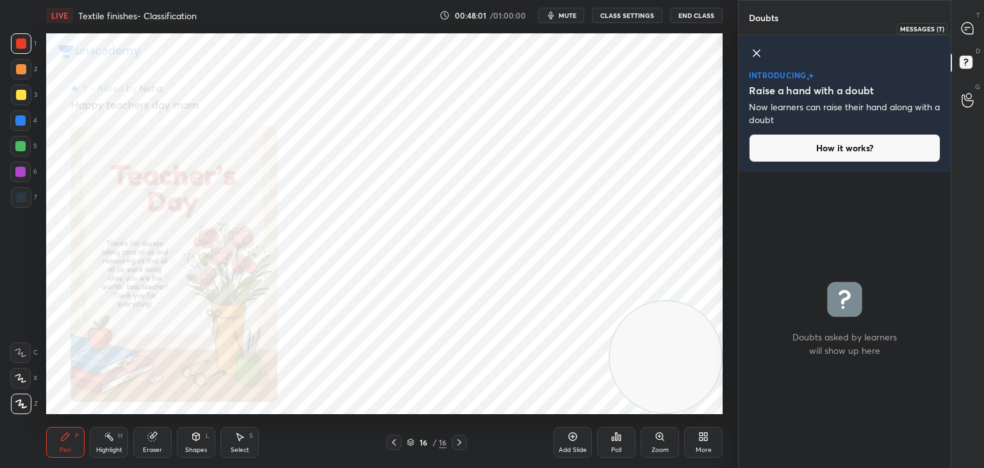
click at [971, 34] on icon at bounding box center [967, 28] width 13 height 13
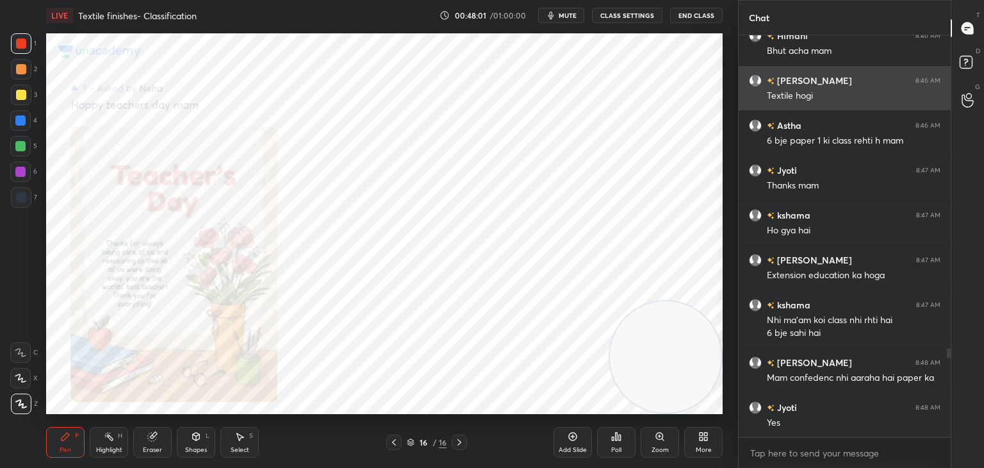
scroll to position [398, 208]
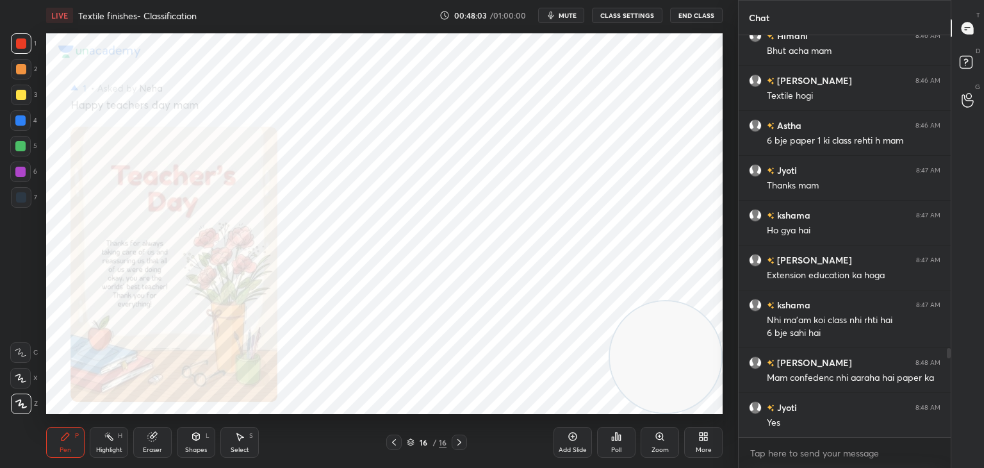
click at [451, 441] on div at bounding box center [458, 441] width 15 height 15
click at [460, 439] on icon at bounding box center [459, 442] width 10 height 10
click at [391, 444] on icon at bounding box center [394, 442] width 10 height 10
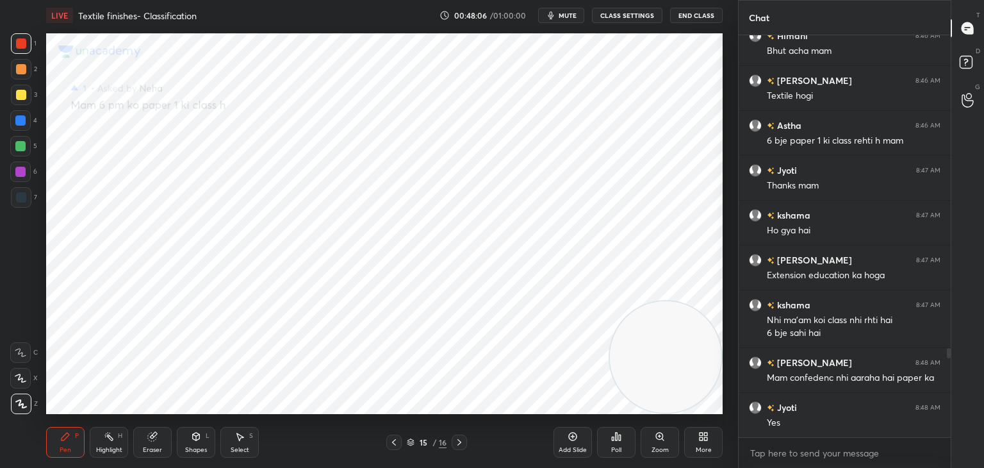
click at [394, 446] on icon at bounding box center [394, 442] width 10 height 10
click at [389, 445] on icon at bounding box center [394, 442] width 10 height 10
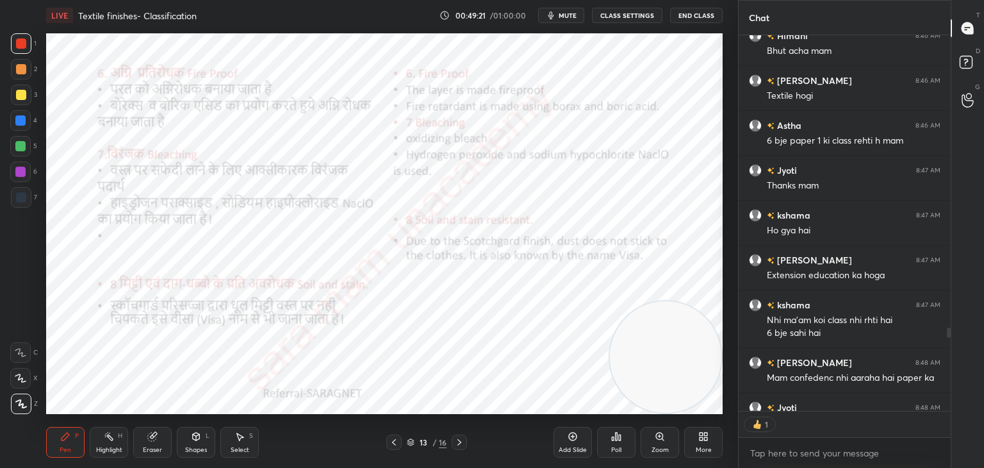
scroll to position [4, 4]
click at [699, 19] on button "End Class" at bounding box center [696, 15] width 53 height 15
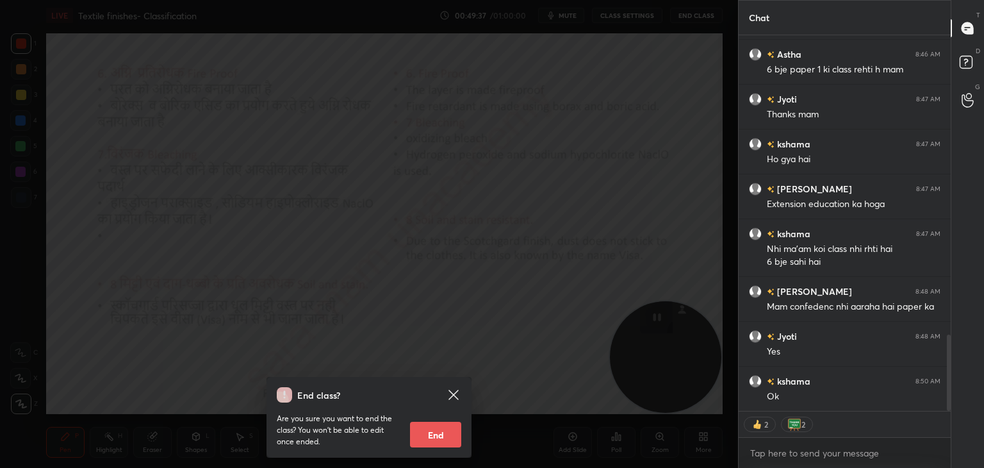
scroll to position [1524, 0]
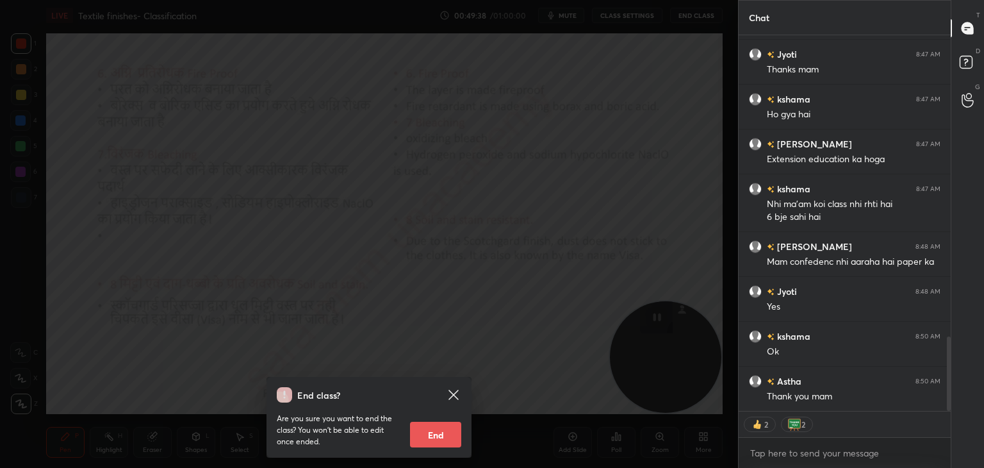
click at [431, 432] on button "End" at bounding box center [435, 434] width 51 height 26
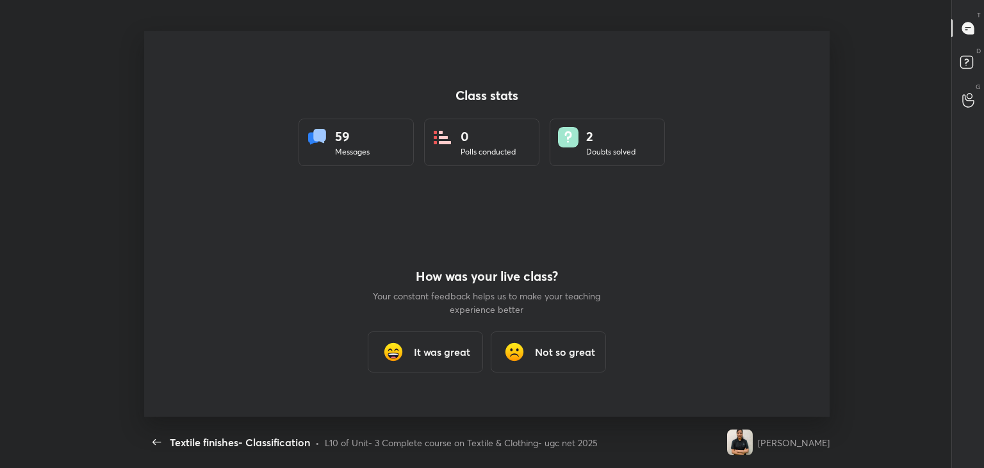
scroll to position [0, 0]
click at [432, 349] on h3 "It was great" at bounding box center [442, 351] width 56 height 15
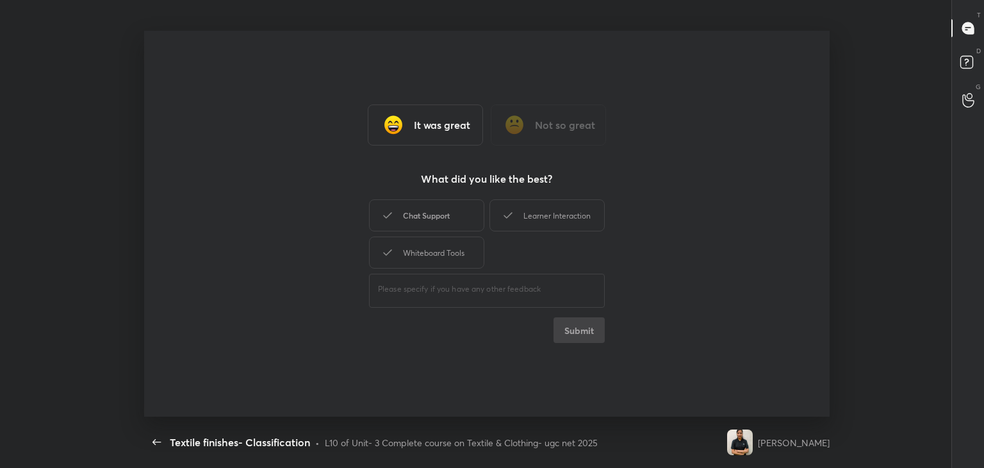
click at [433, 220] on div "Chat Support" at bounding box center [426, 215] width 115 height 32
click at [541, 210] on div "Learner Interaction" at bounding box center [546, 215] width 115 height 32
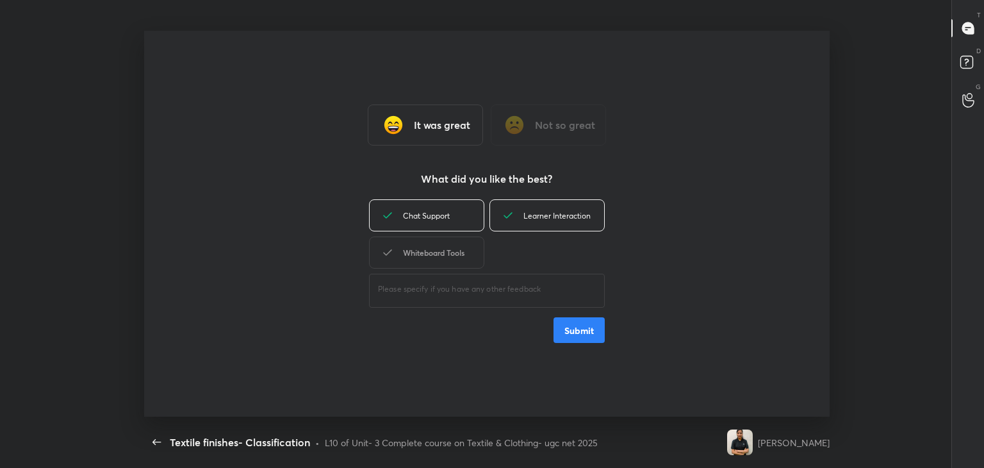
click at [437, 249] on div "Whiteboard Tools" at bounding box center [426, 252] width 115 height 32
click at [592, 330] on button "Submit" at bounding box center [578, 330] width 51 height 26
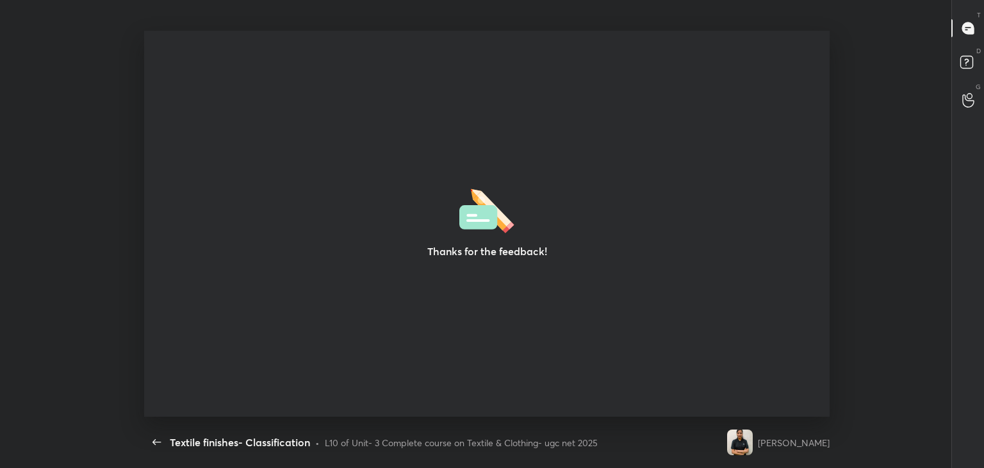
type textarea "x"
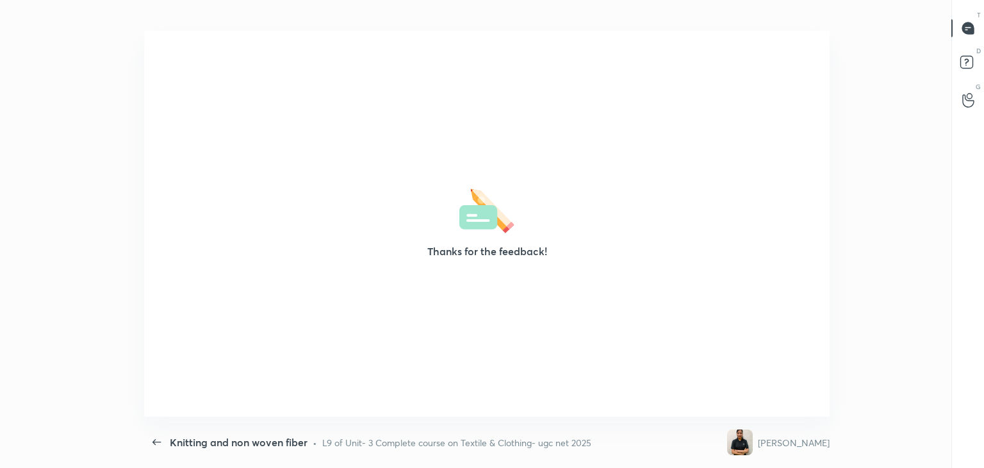
scroll to position [4, 0]
